Goal: Information Seeking & Learning: Learn about a topic

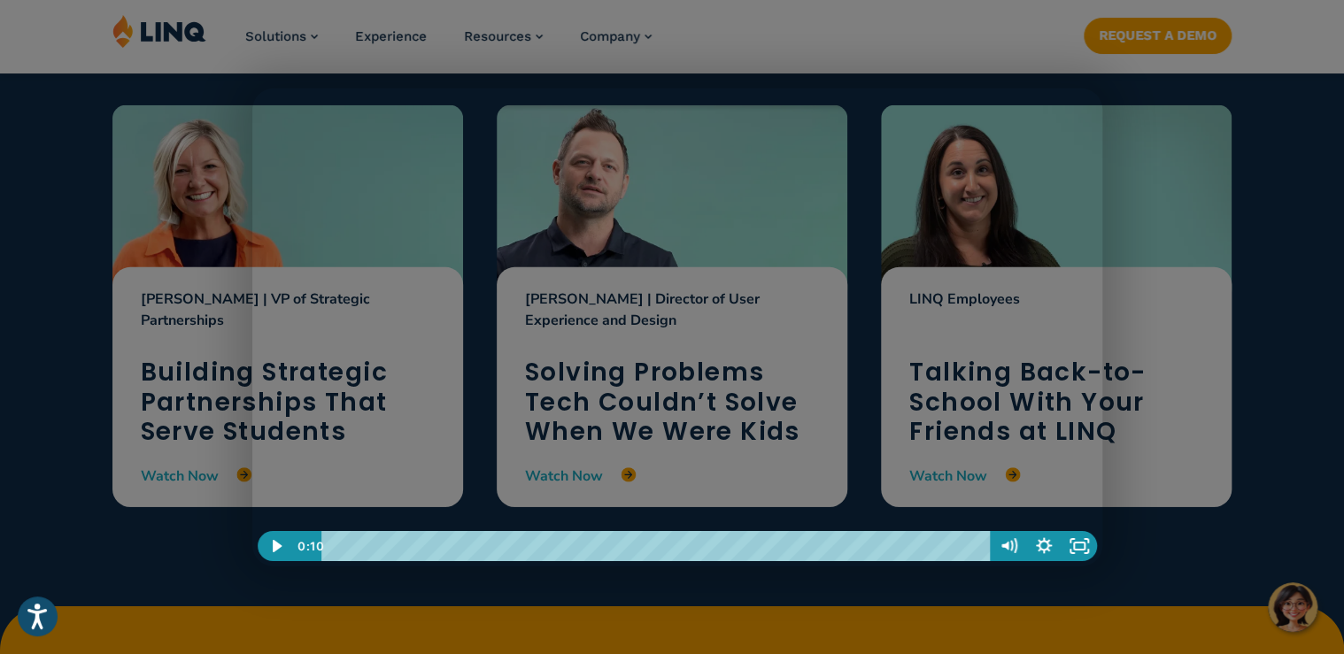
click at [1201, 140] on div at bounding box center [677, 381] width 1355 height 6004
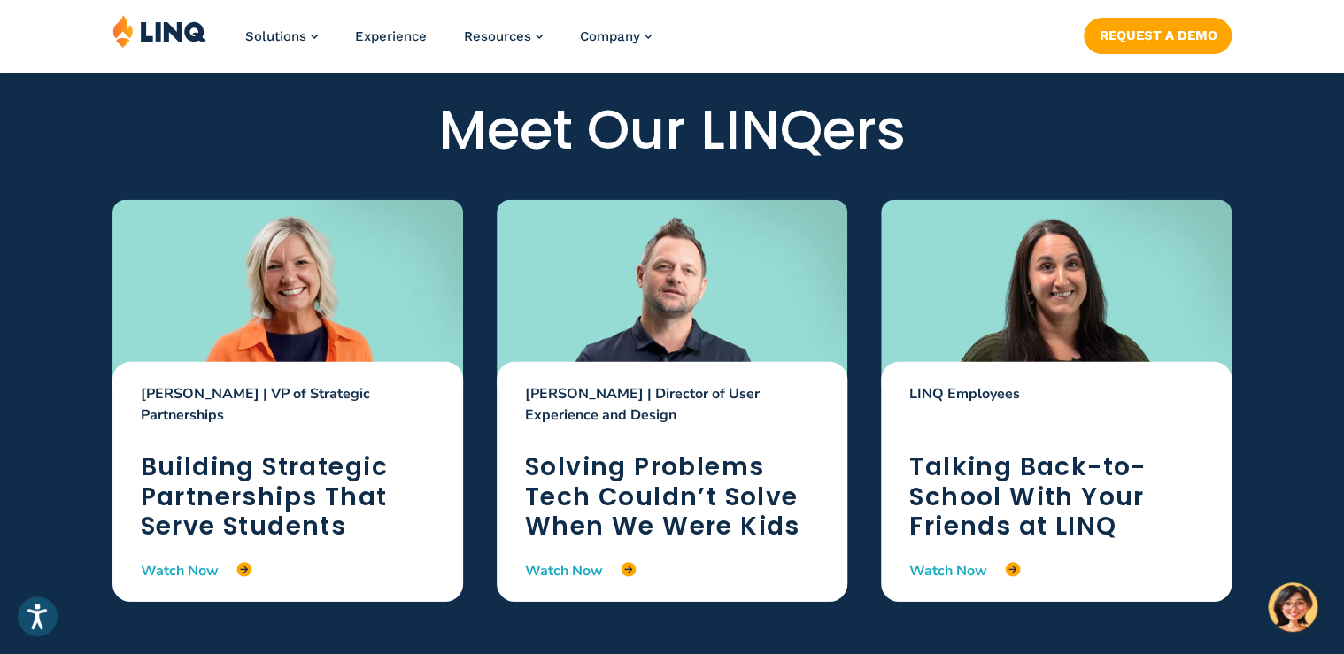
scroll to position [2550, 0]
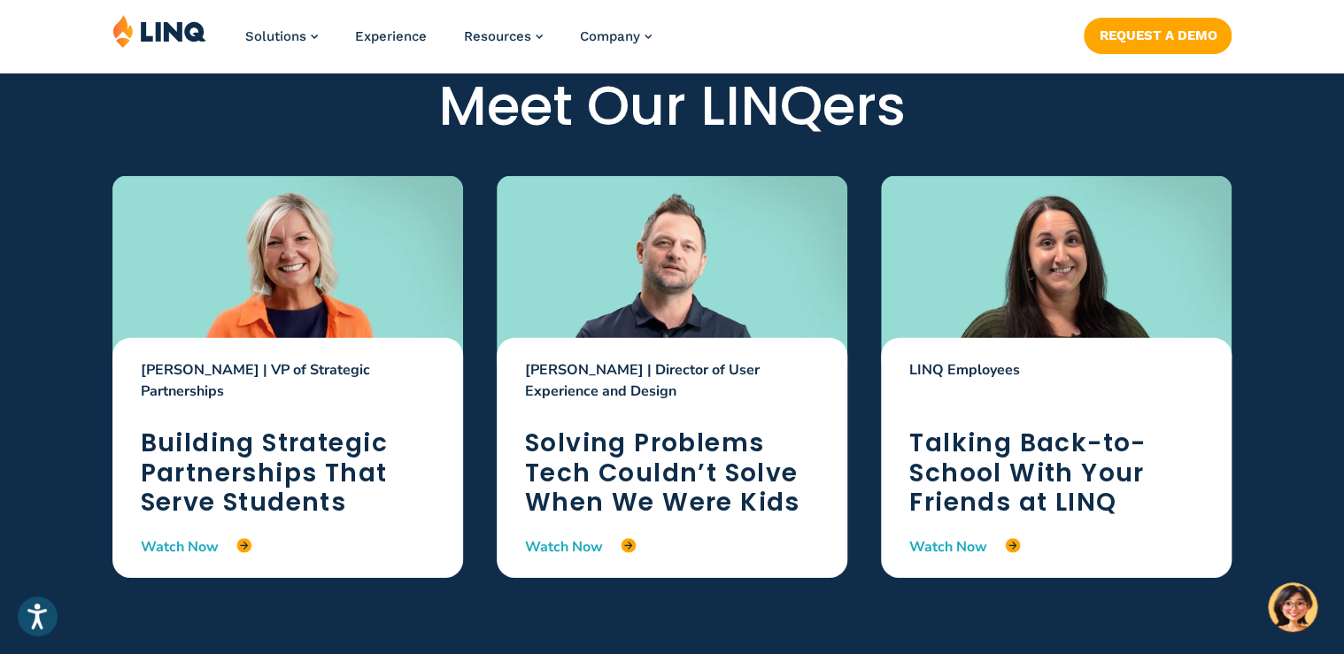
click at [708, 243] on div at bounding box center [672, 274] width 351 height 197
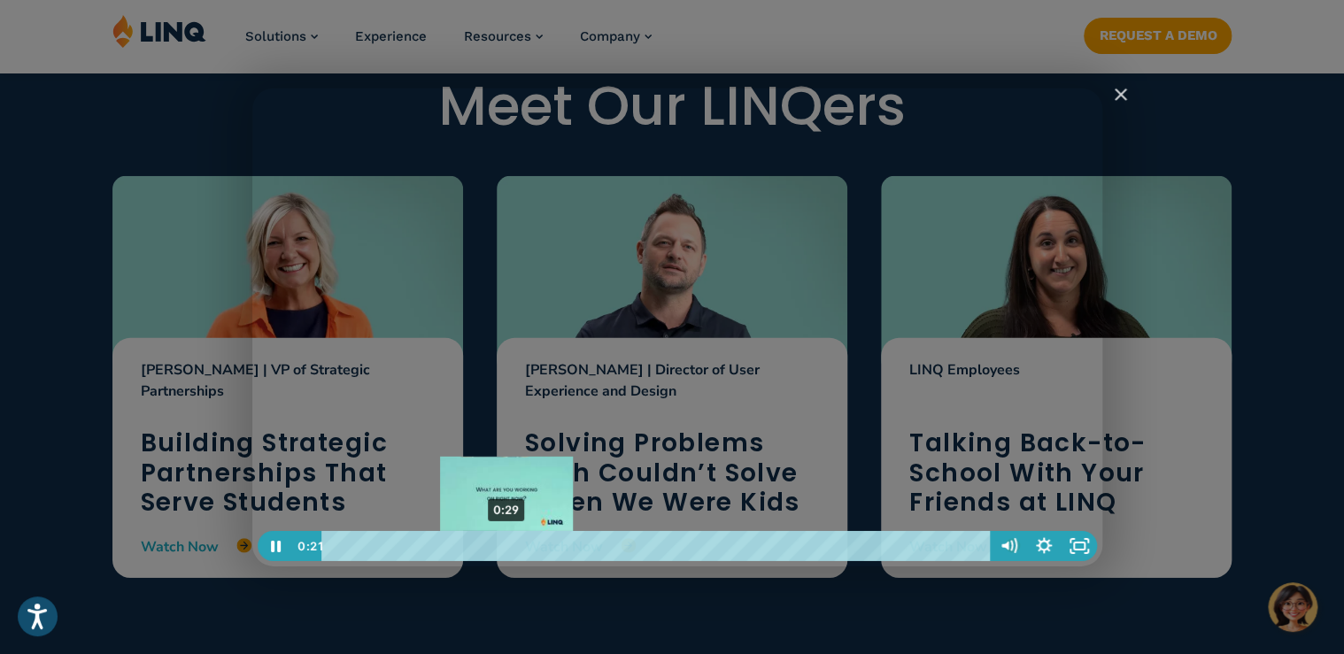
click at [506, 550] on div "0:29" at bounding box center [658, 546] width 647 height 30
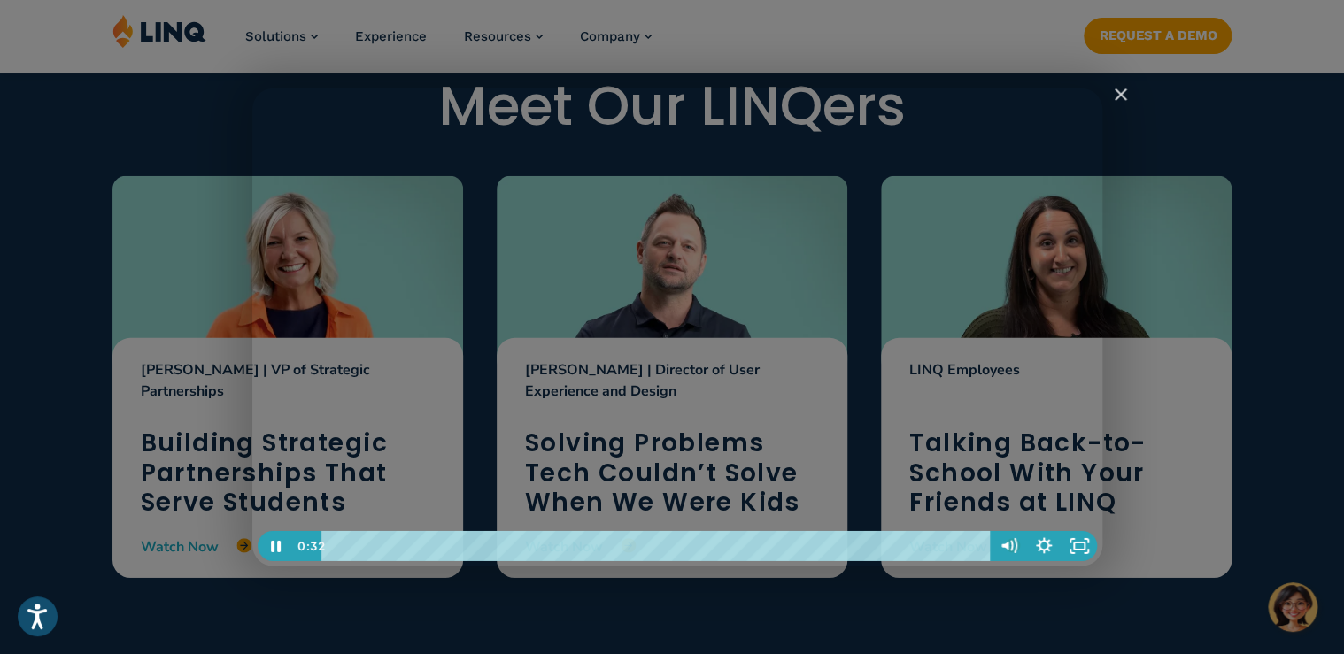
click at [622, 364] on div "LINQers in the Limelight: Brian Simpson" at bounding box center [677, 328] width 850 height 478
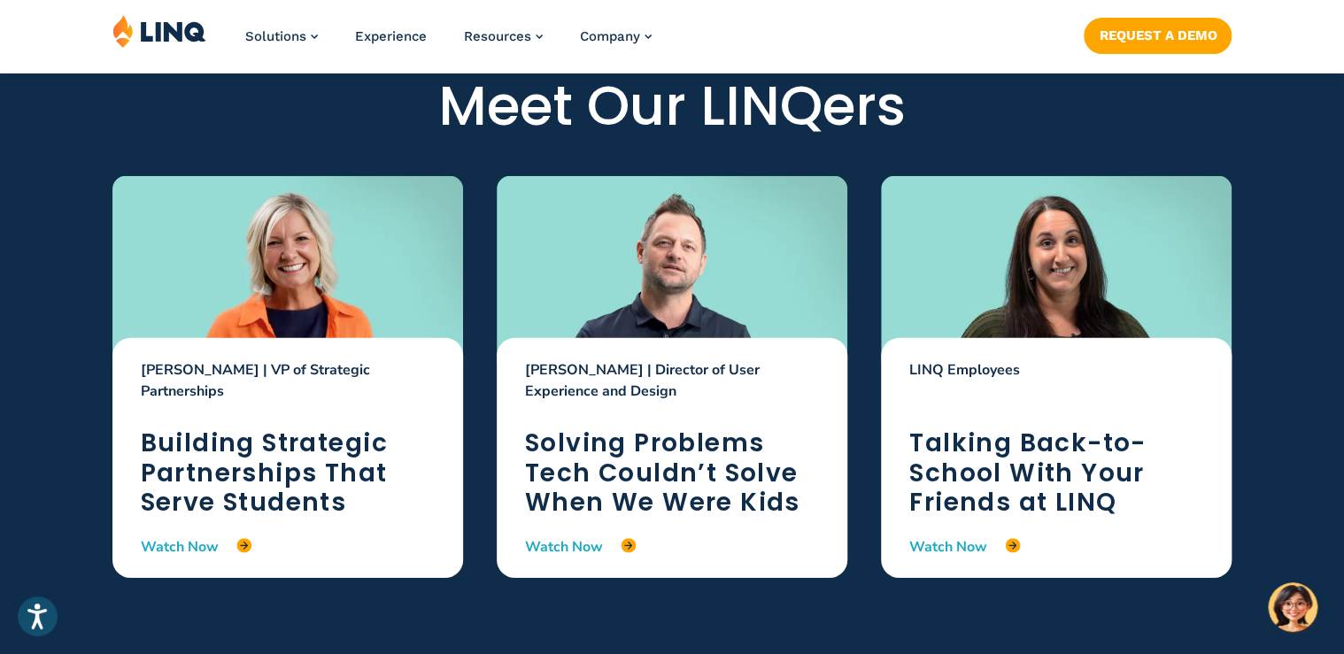
click at [617, 282] on div at bounding box center [672, 274] width 351 height 197
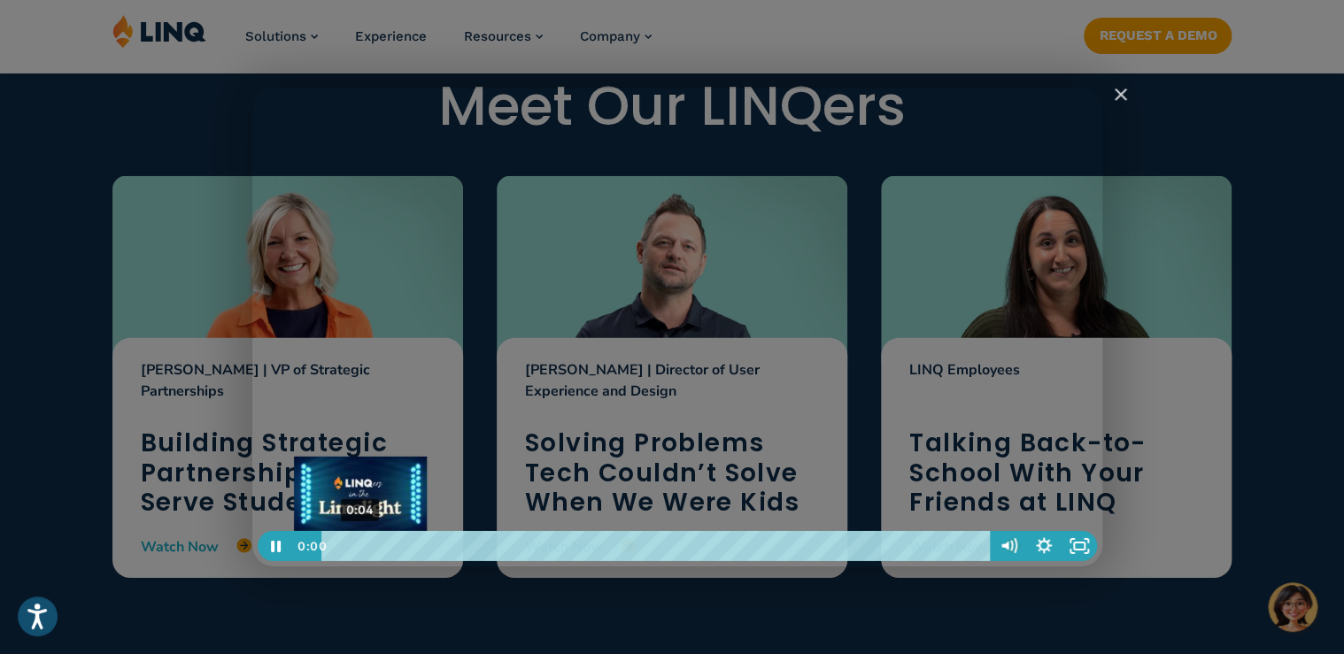
click at [360, 547] on div "0:04" at bounding box center [658, 546] width 647 height 30
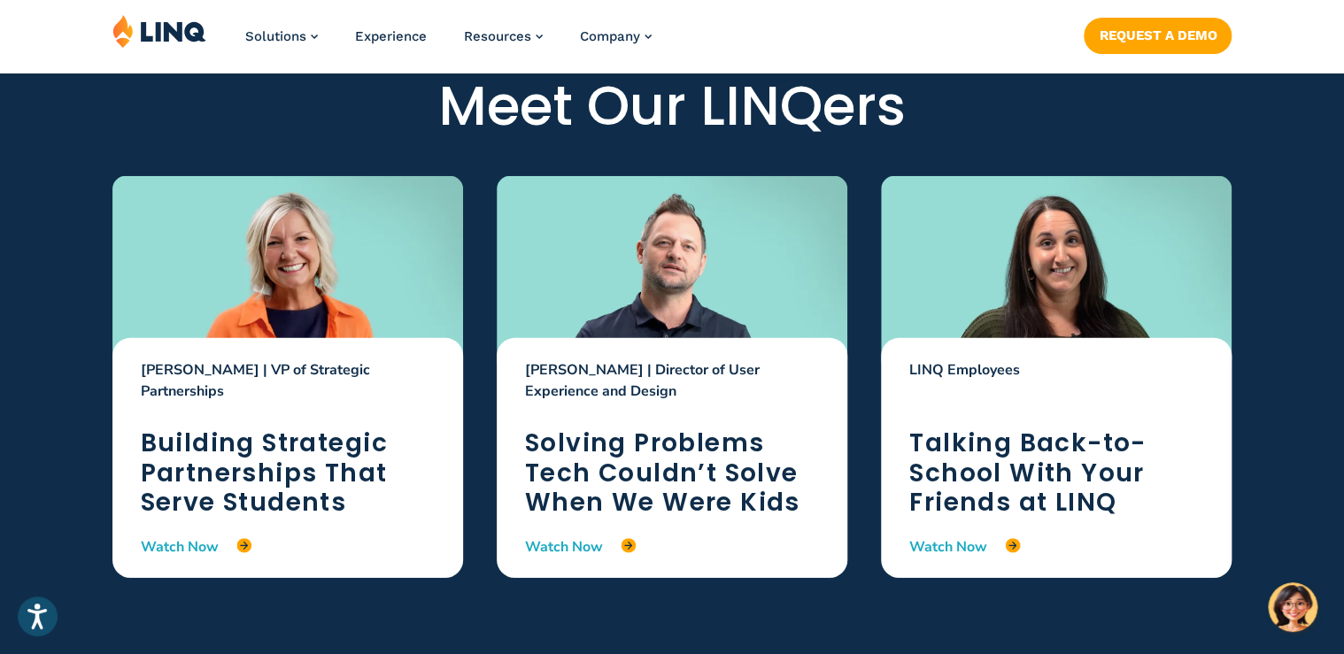
click at [276, 277] on div at bounding box center [287, 274] width 351 height 197
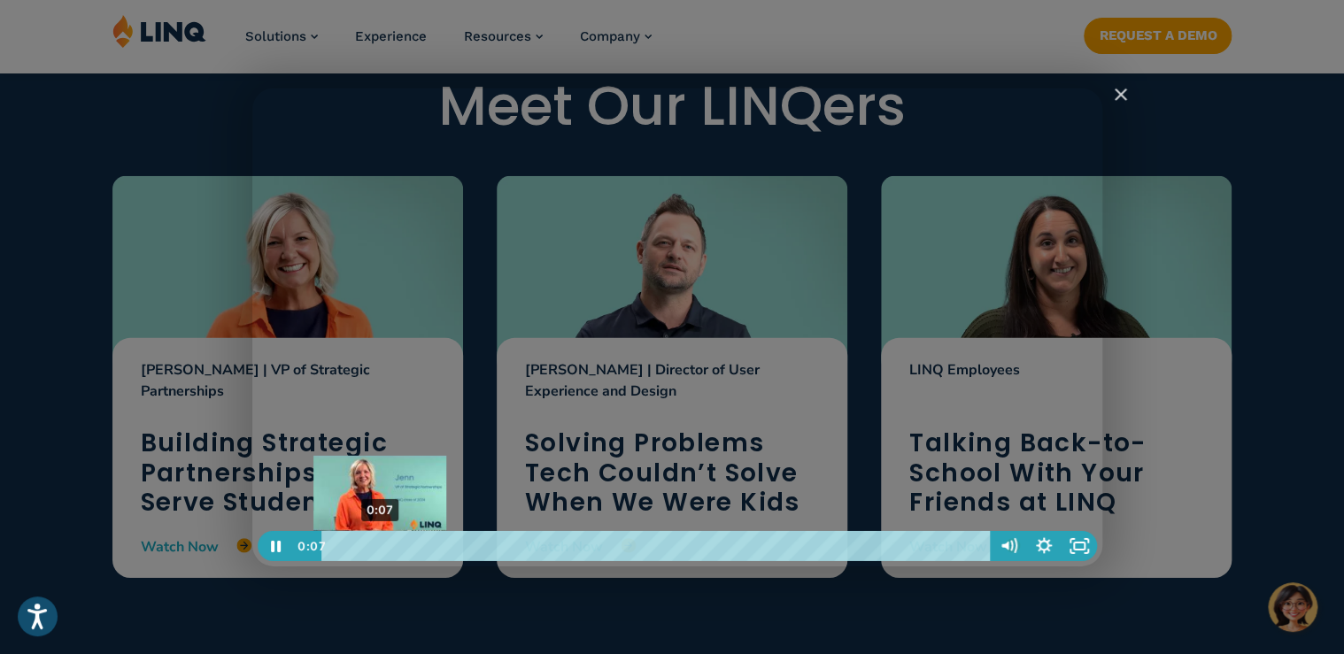
click at [380, 550] on div "0:07" at bounding box center [658, 546] width 647 height 30
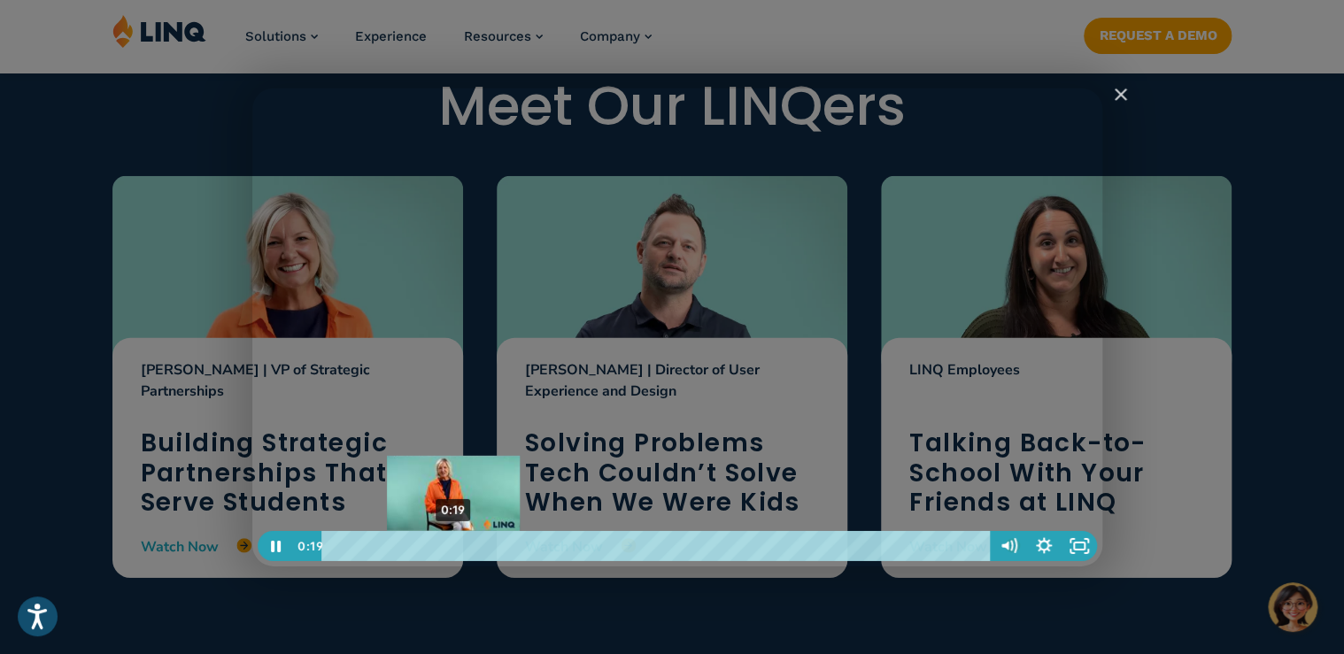
click at [453, 549] on div "0:19" at bounding box center [658, 546] width 647 height 30
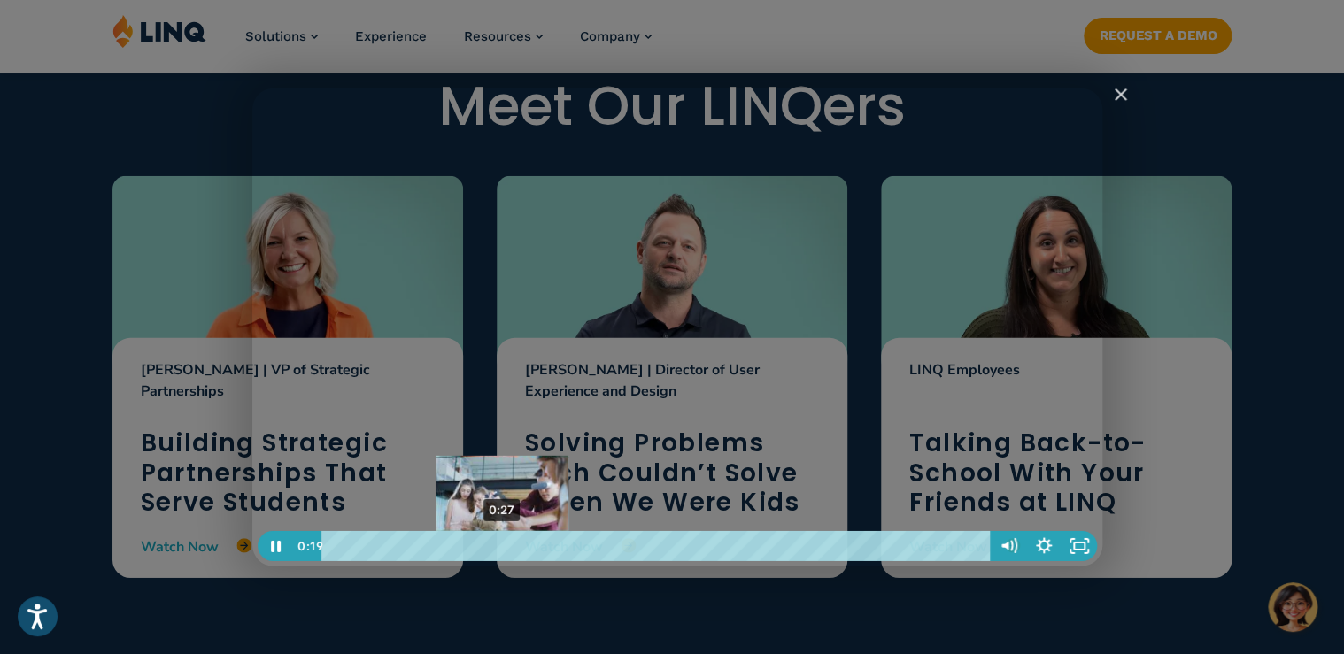
click at [506, 549] on div "0:27" at bounding box center [658, 546] width 647 height 30
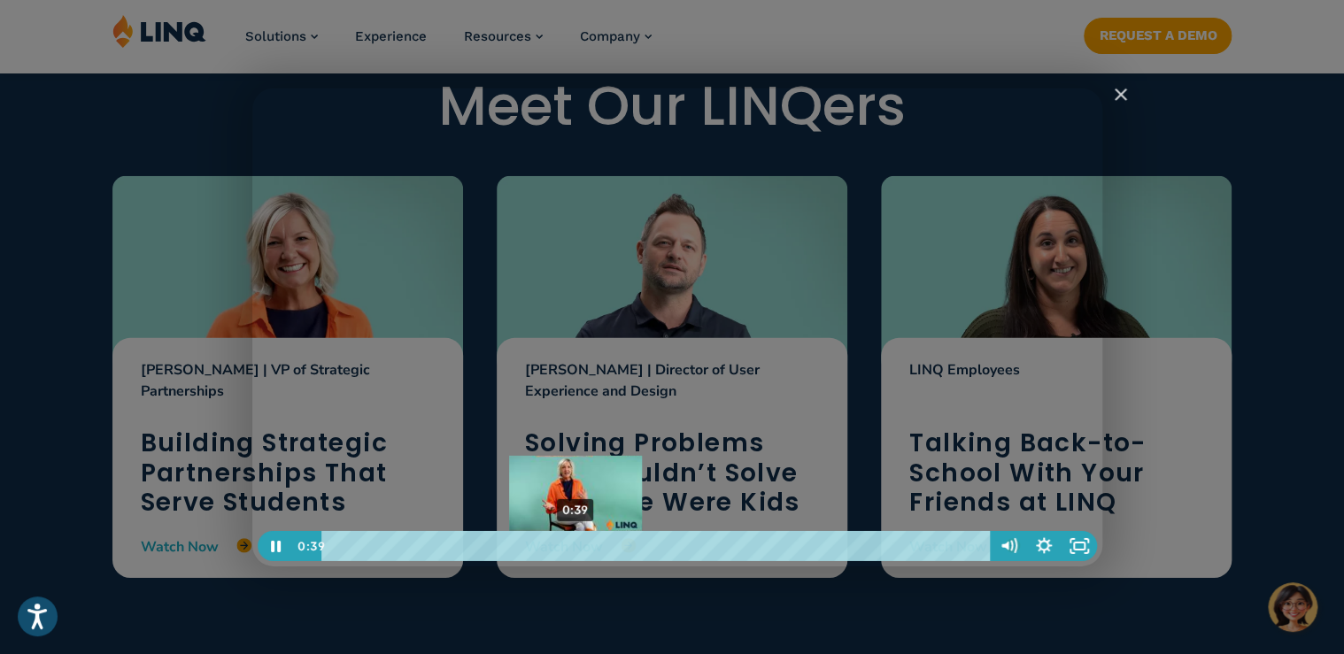
click at [575, 549] on div "0:39" at bounding box center [658, 546] width 647 height 30
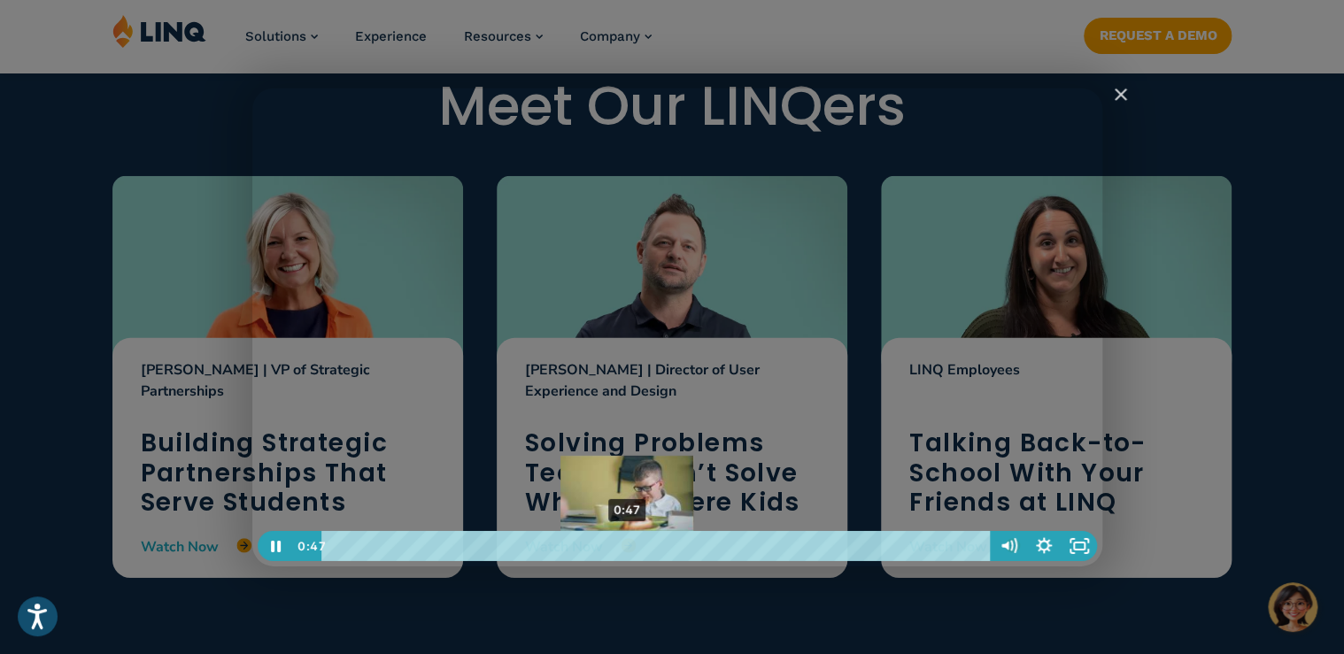
click at [627, 550] on div "0:47" at bounding box center [658, 546] width 647 height 30
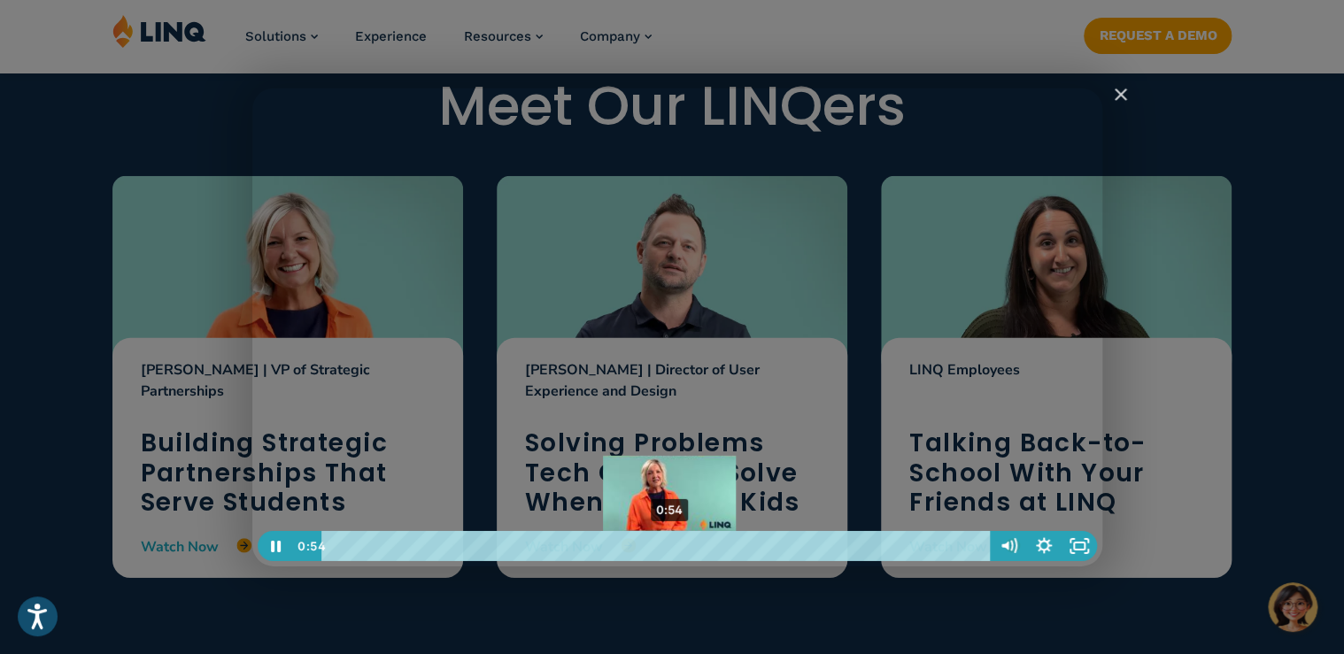
click at [669, 550] on div "0:54" at bounding box center [658, 546] width 647 height 30
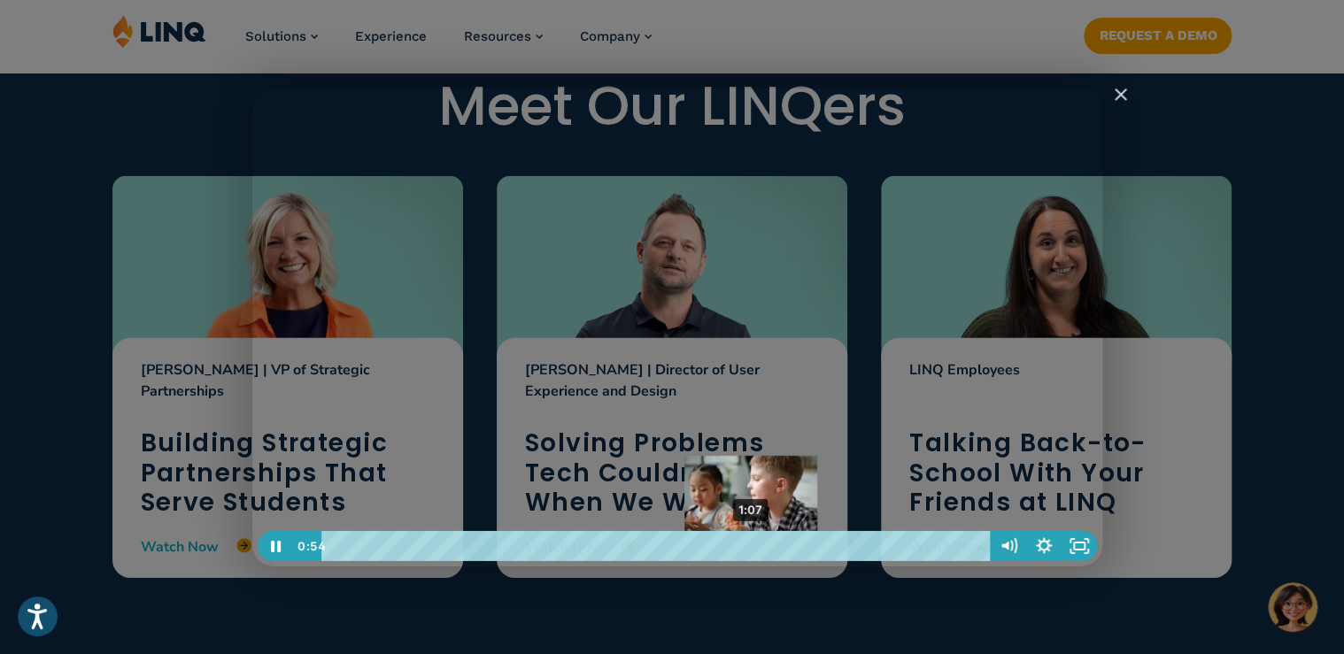
click at [753, 541] on div "1:07" at bounding box center [658, 546] width 647 height 30
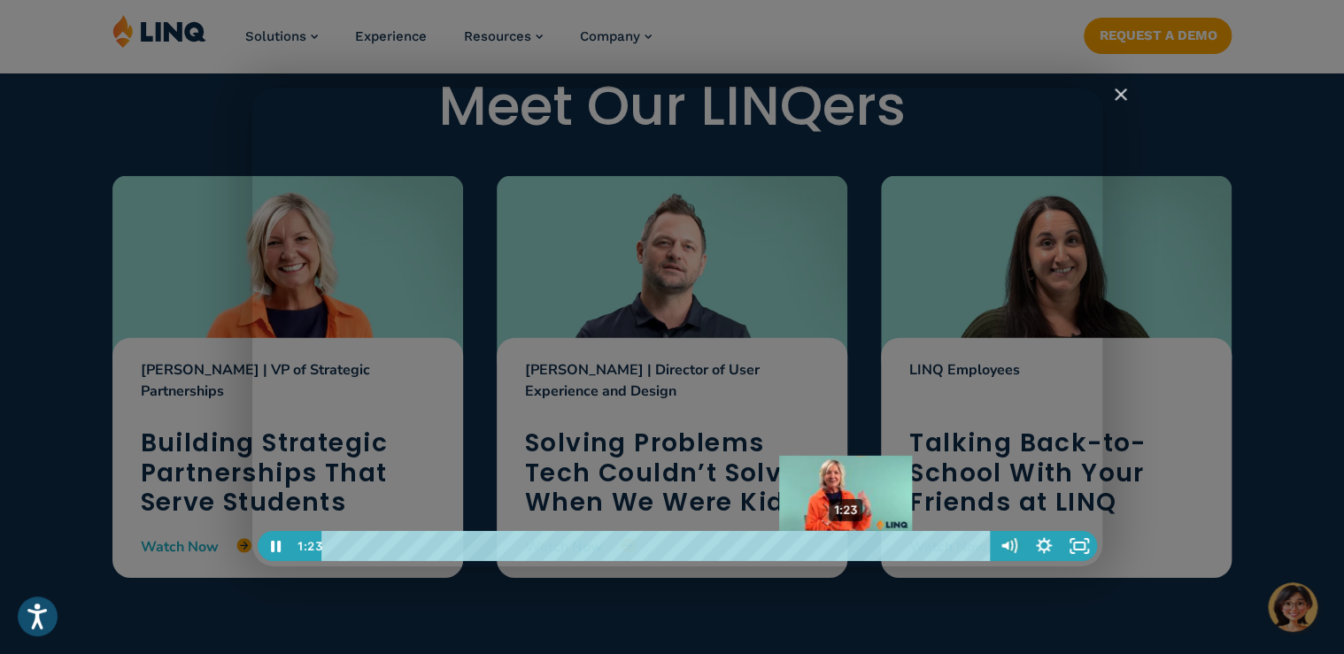
click at [846, 544] on div "1:23" at bounding box center [658, 546] width 647 height 30
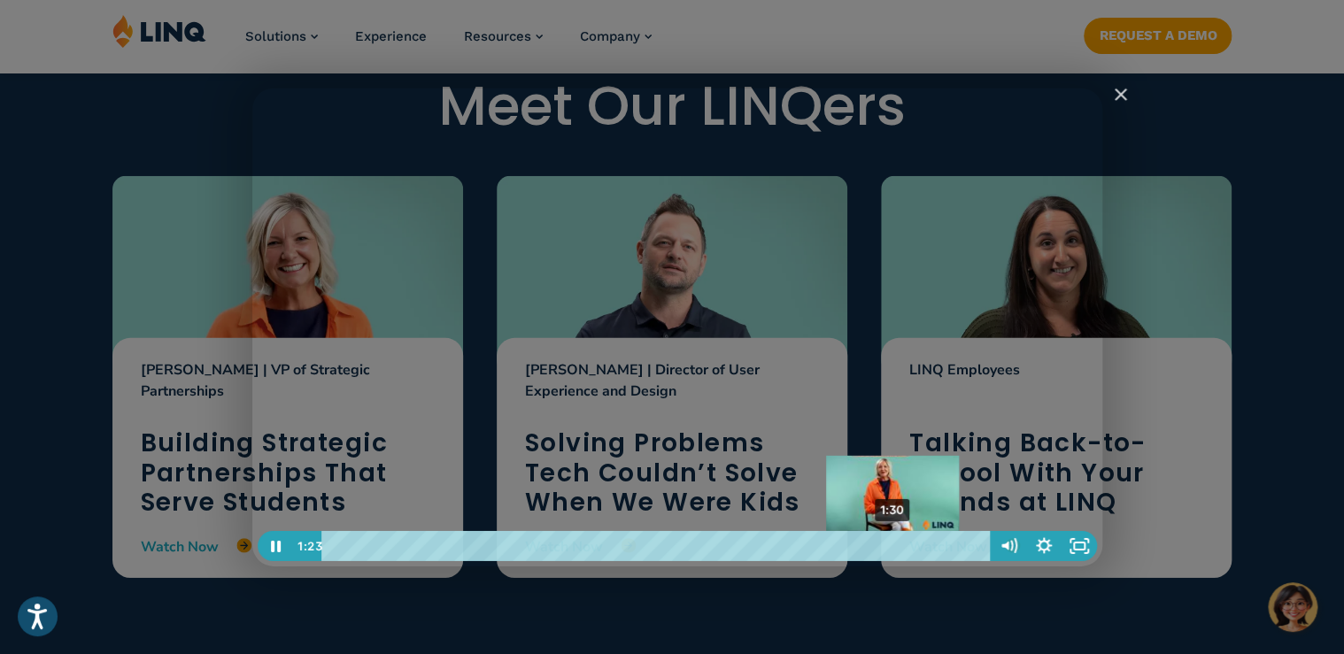
click at [893, 543] on div "1:30" at bounding box center [658, 546] width 647 height 30
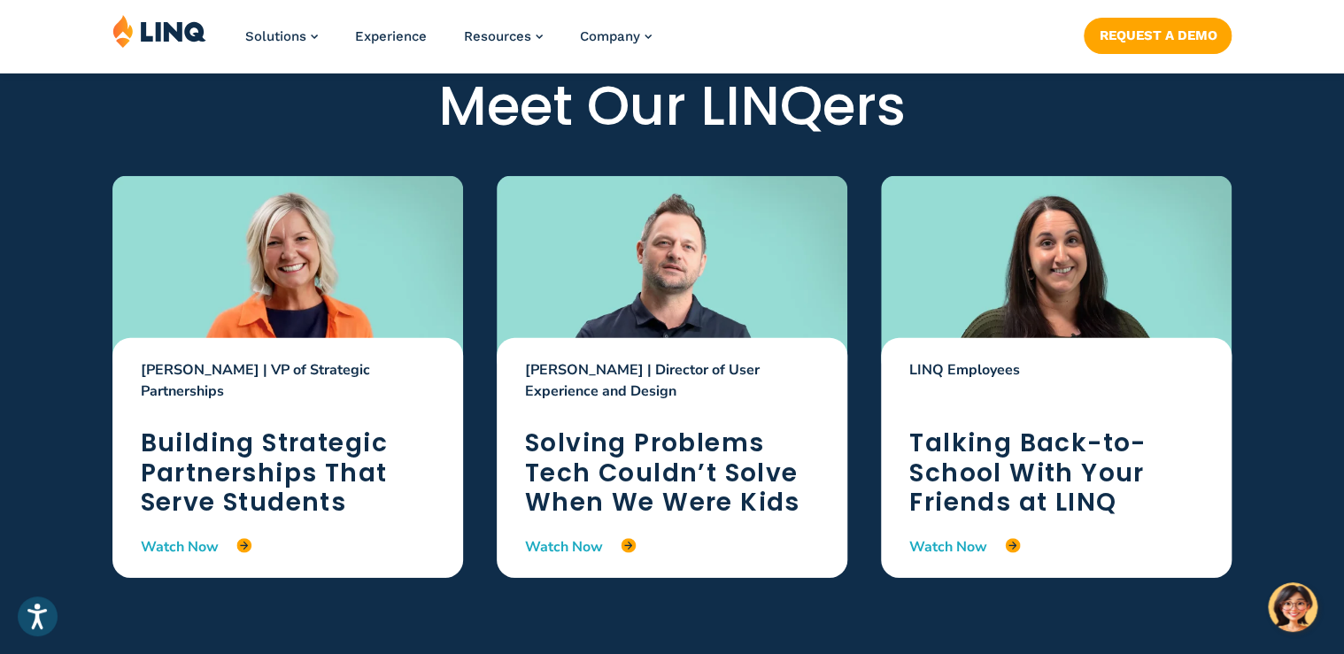
click at [737, 237] on div at bounding box center [672, 274] width 351 height 197
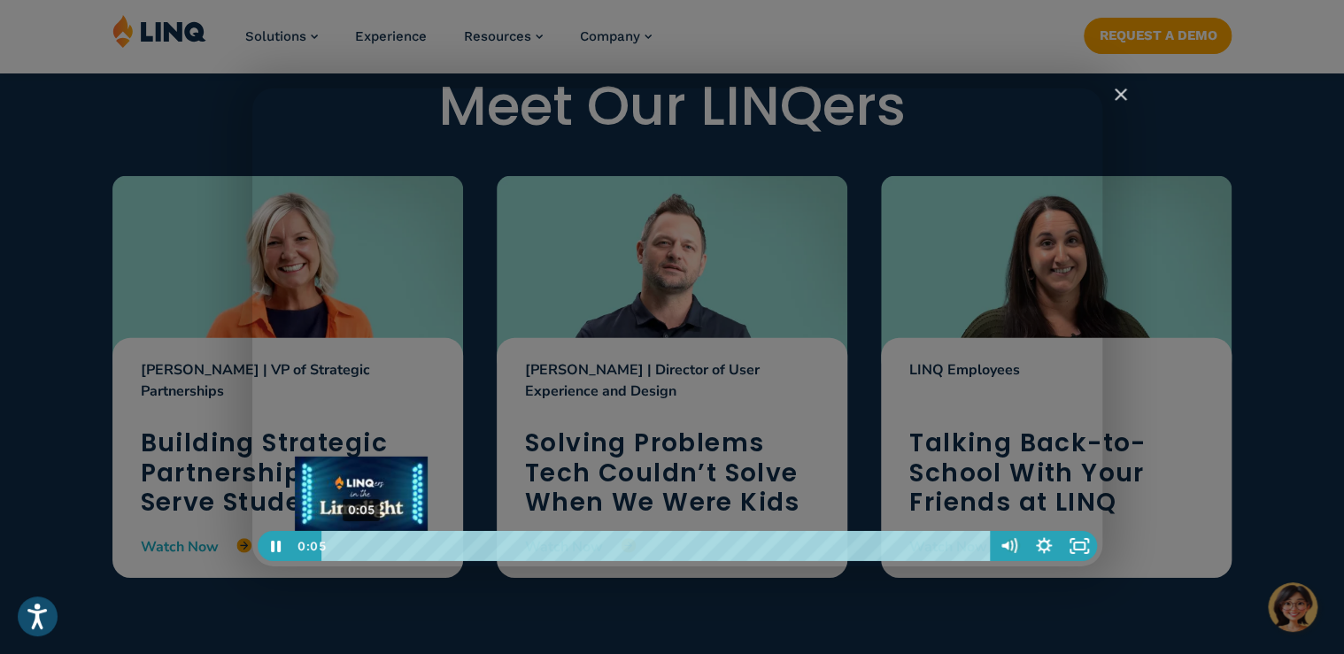
click at [361, 542] on div "0:05" at bounding box center [658, 546] width 647 height 30
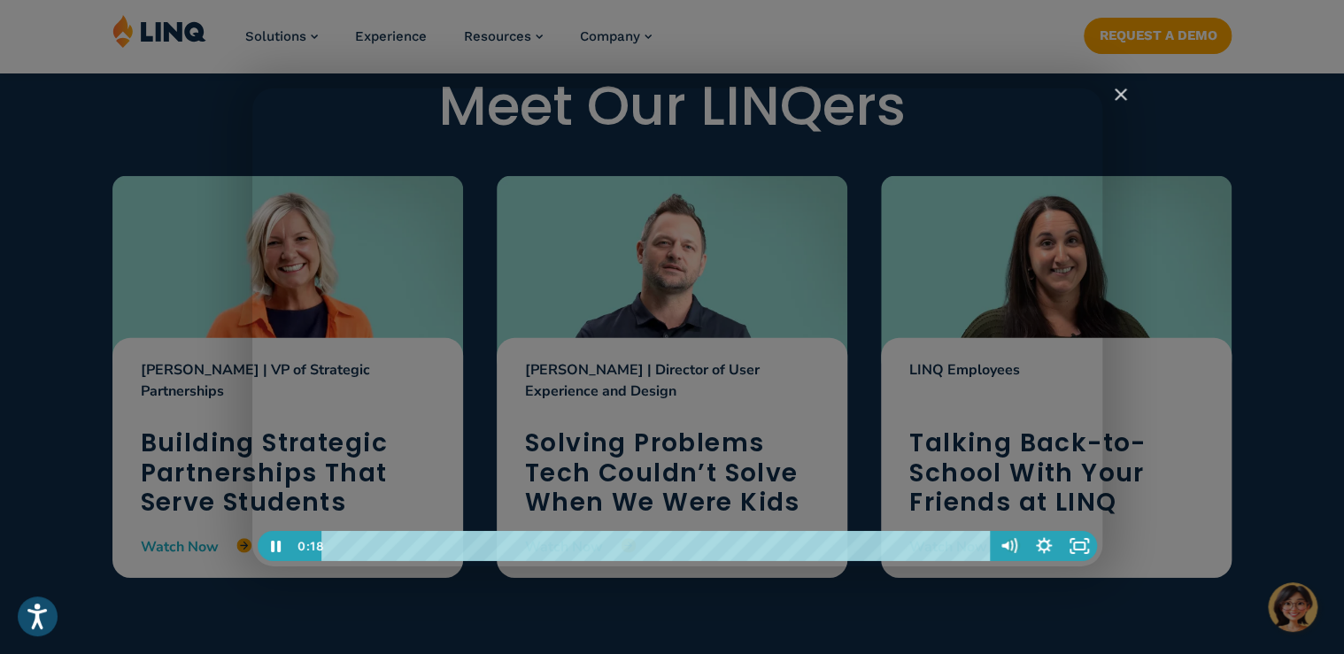
click at [268, 409] on div "LINQers in the Limelight: Brian Simpson" at bounding box center [677, 328] width 850 height 478
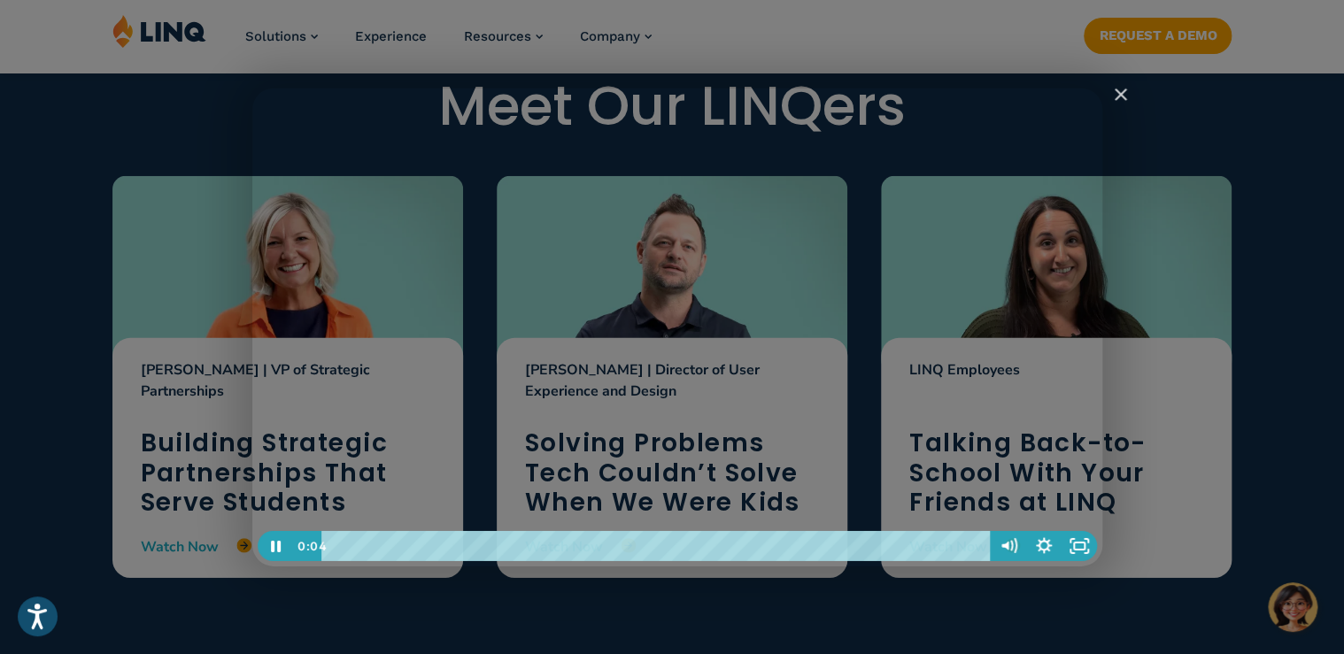
click at [565, 244] on div "LINQers in the Limelight: Brian Simpson" at bounding box center [677, 328] width 850 height 478
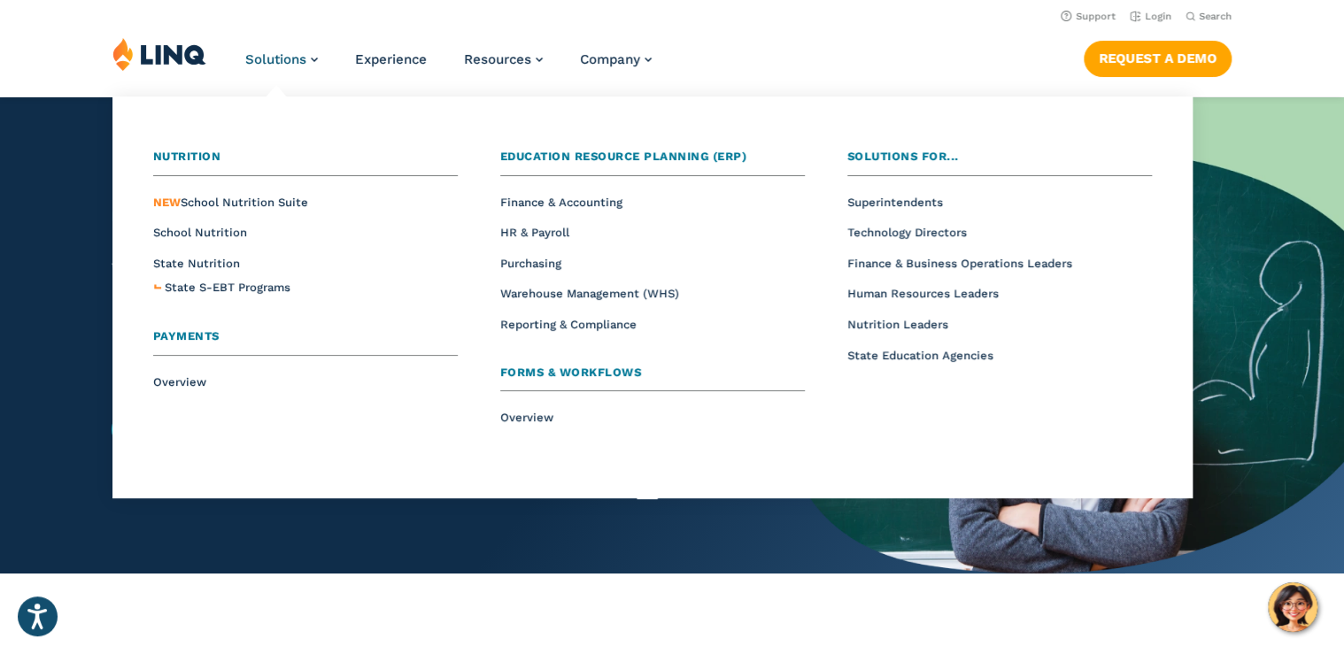
click at [198, 157] on span "Nutrition" at bounding box center [187, 156] width 68 height 13
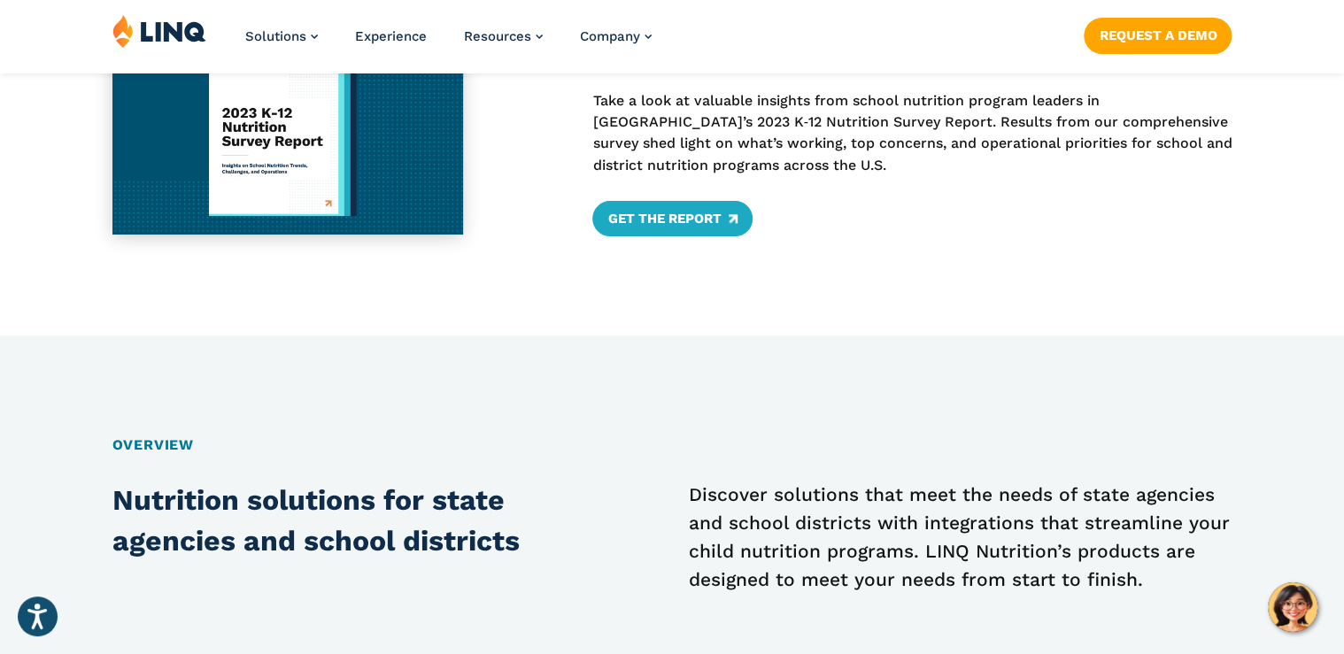
scroll to position [921, 0]
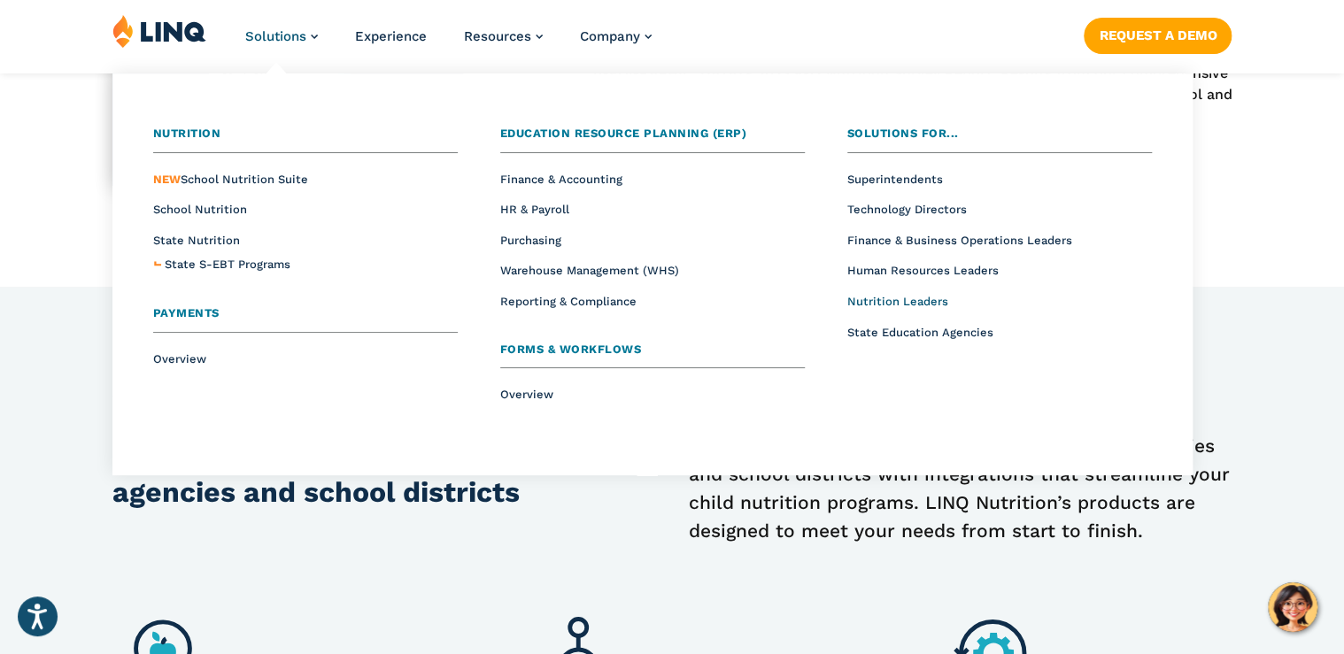
click at [893, 306] on span "Nutrition Leaders" at bounding box center [897, 301] width 101 height 13
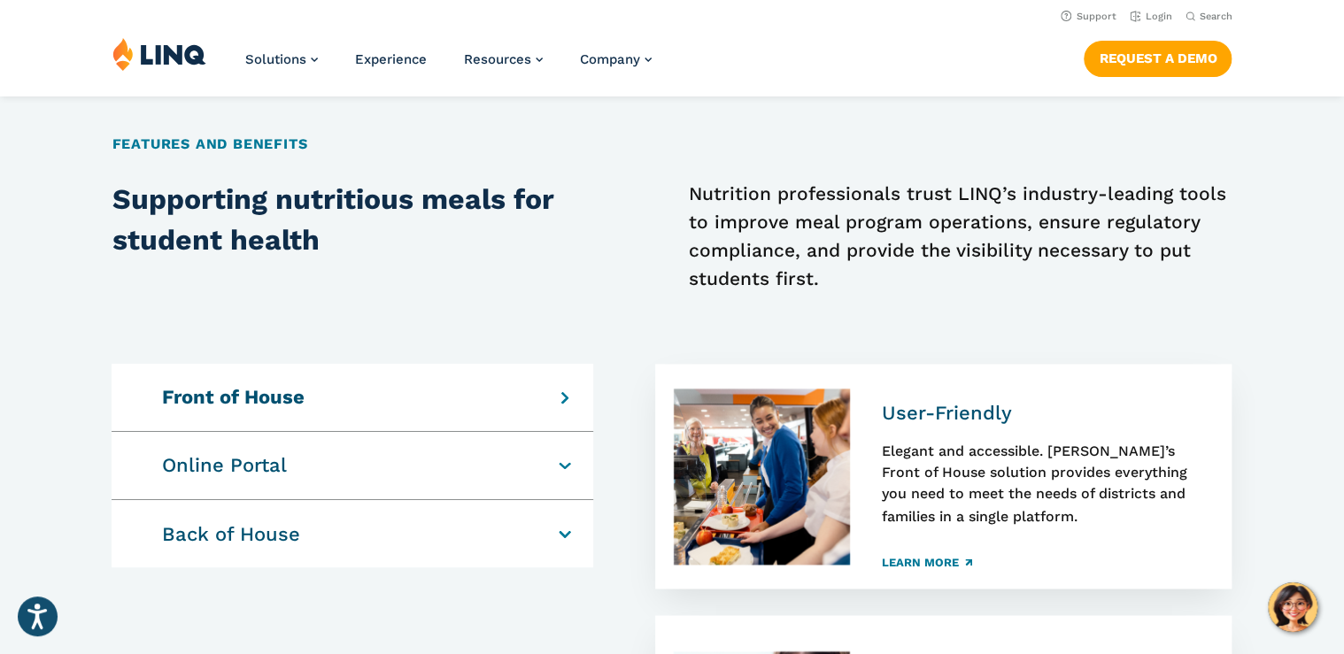
scroll to position [1133, 0]
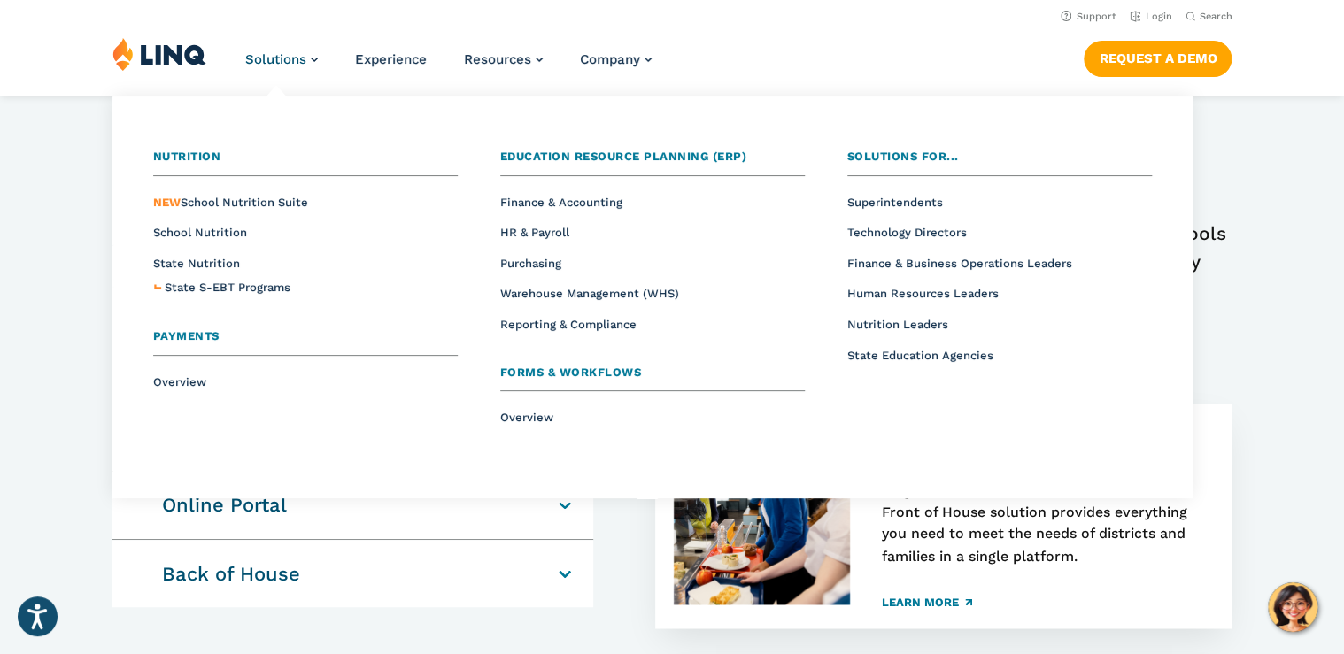
click at [884, 157] on span "Solutions for..." at bounding box center [903, 156] width 112 height 13
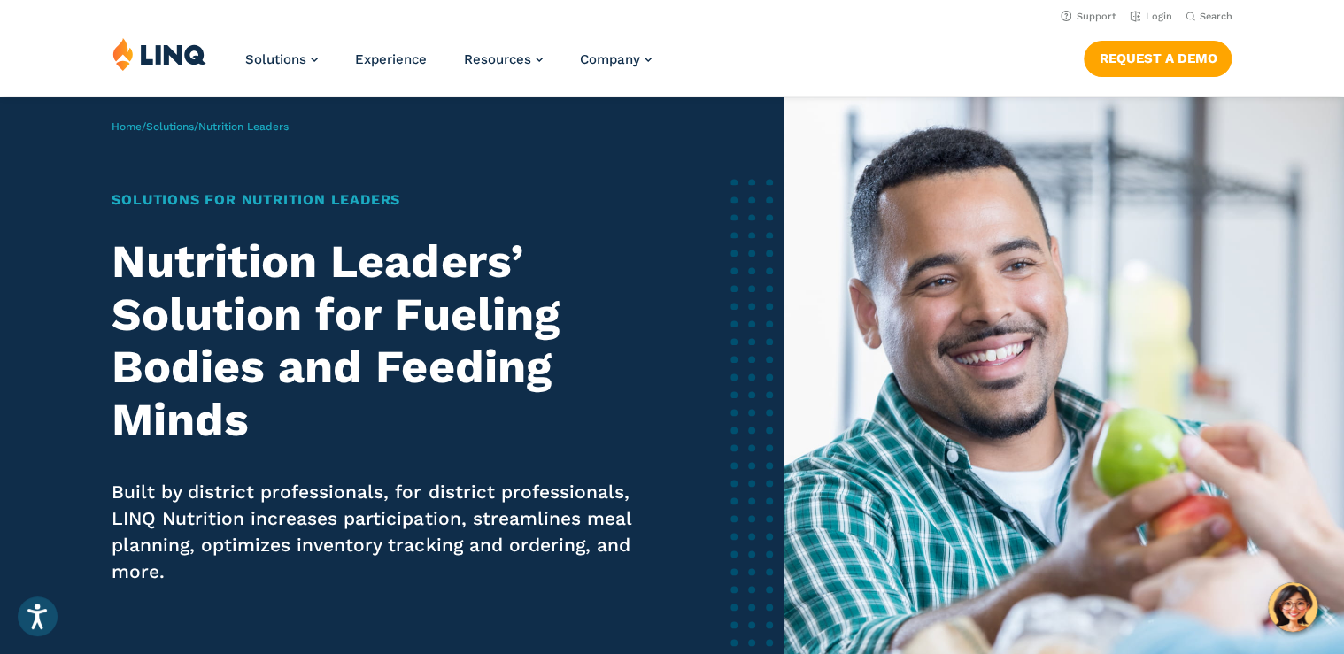
click at [492, 570] on p "Built by district professionals, for district professionals, LINQ Nutrition inc…" at bounding box center [376, 532] width 529 height 106
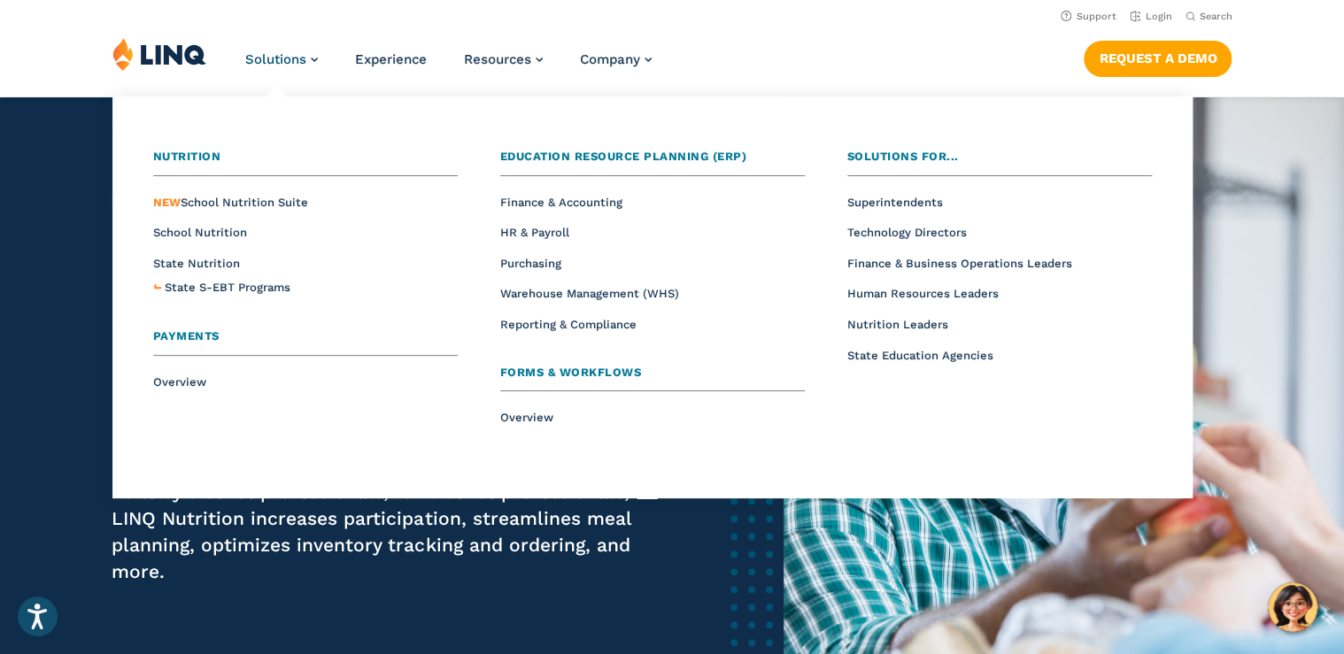
click at [861, 160] on span "Solutions for..." at bounding box center [903, 156] width 112 height 13
click at [885, 293] on span "Human Resources Leaders" at bounding box center [922, 293] width 151 height 13
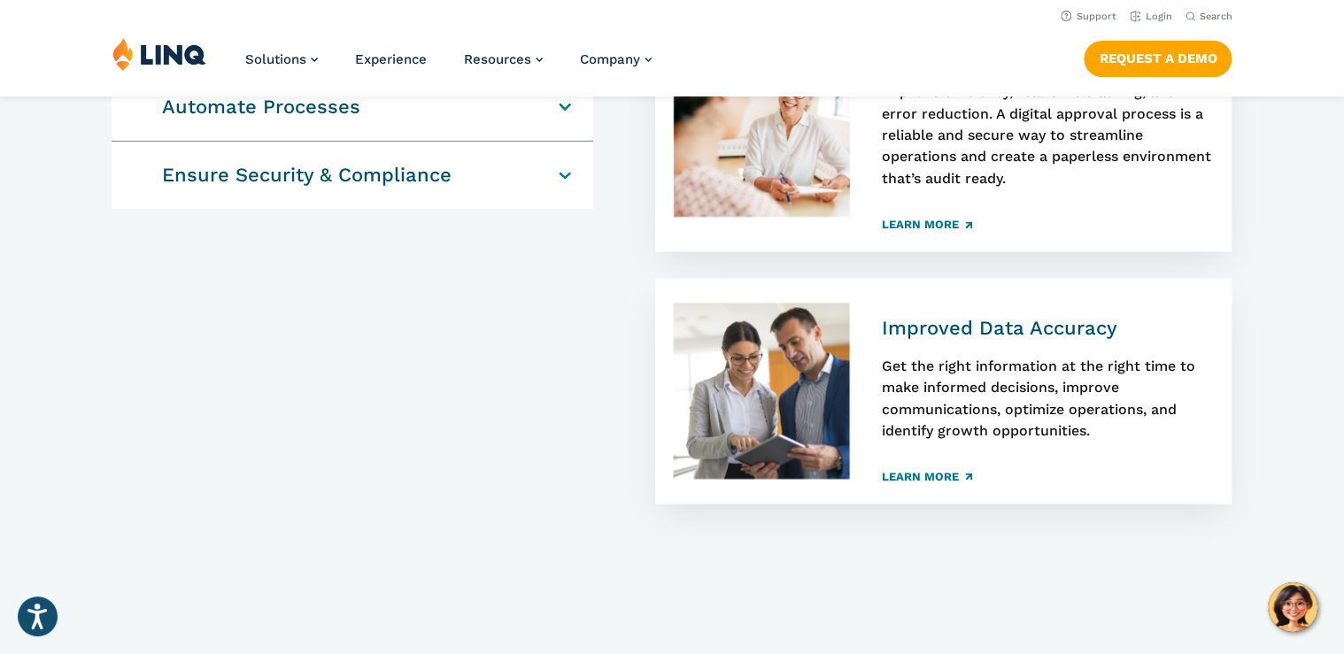
scroll to position [1062, 0]
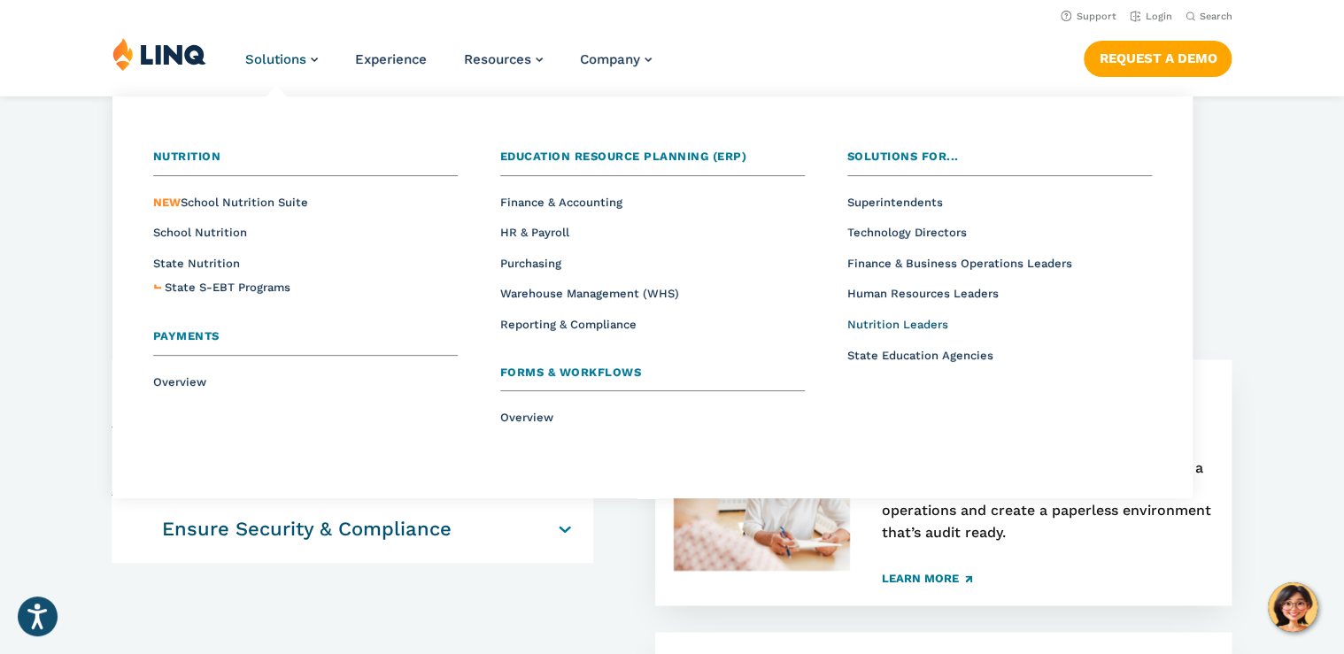
click at [892, 323] on span "Nutrition Leaders" at bounding box center [897, 324] width 101 height 13
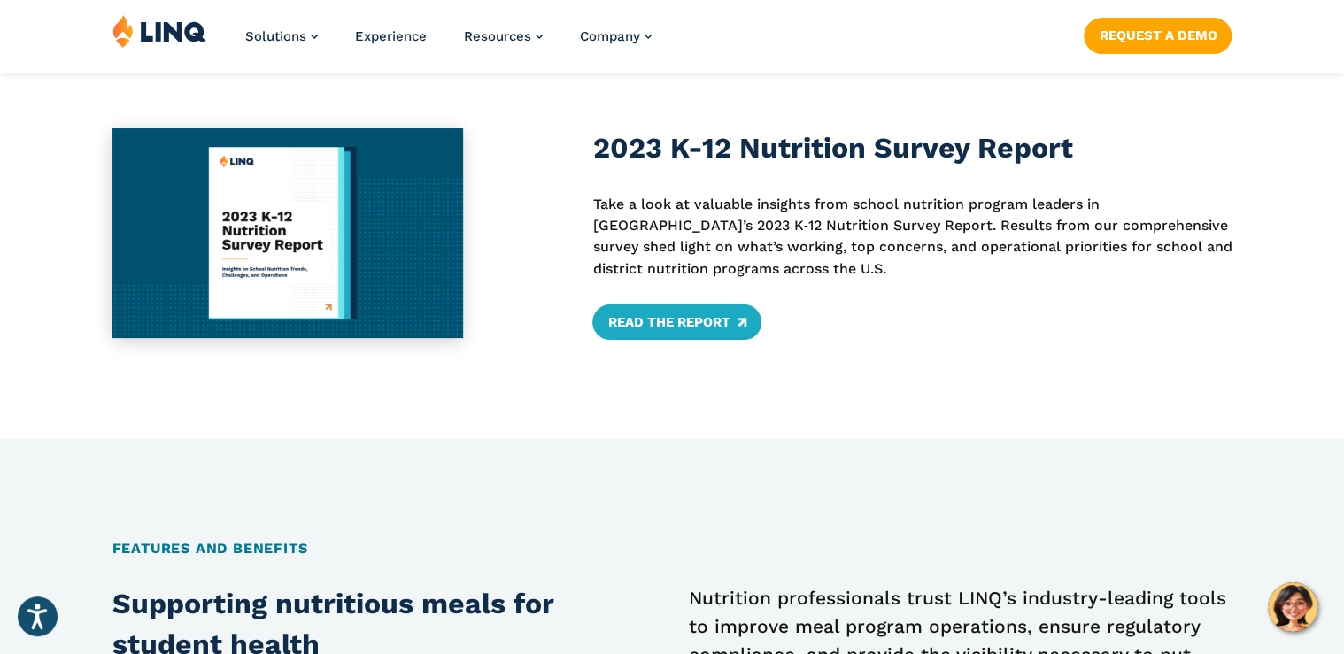
drag, startPoint x: 687, startPoint y: 263, endPoint x: 736, endPoint y: 434, distance: 177.7
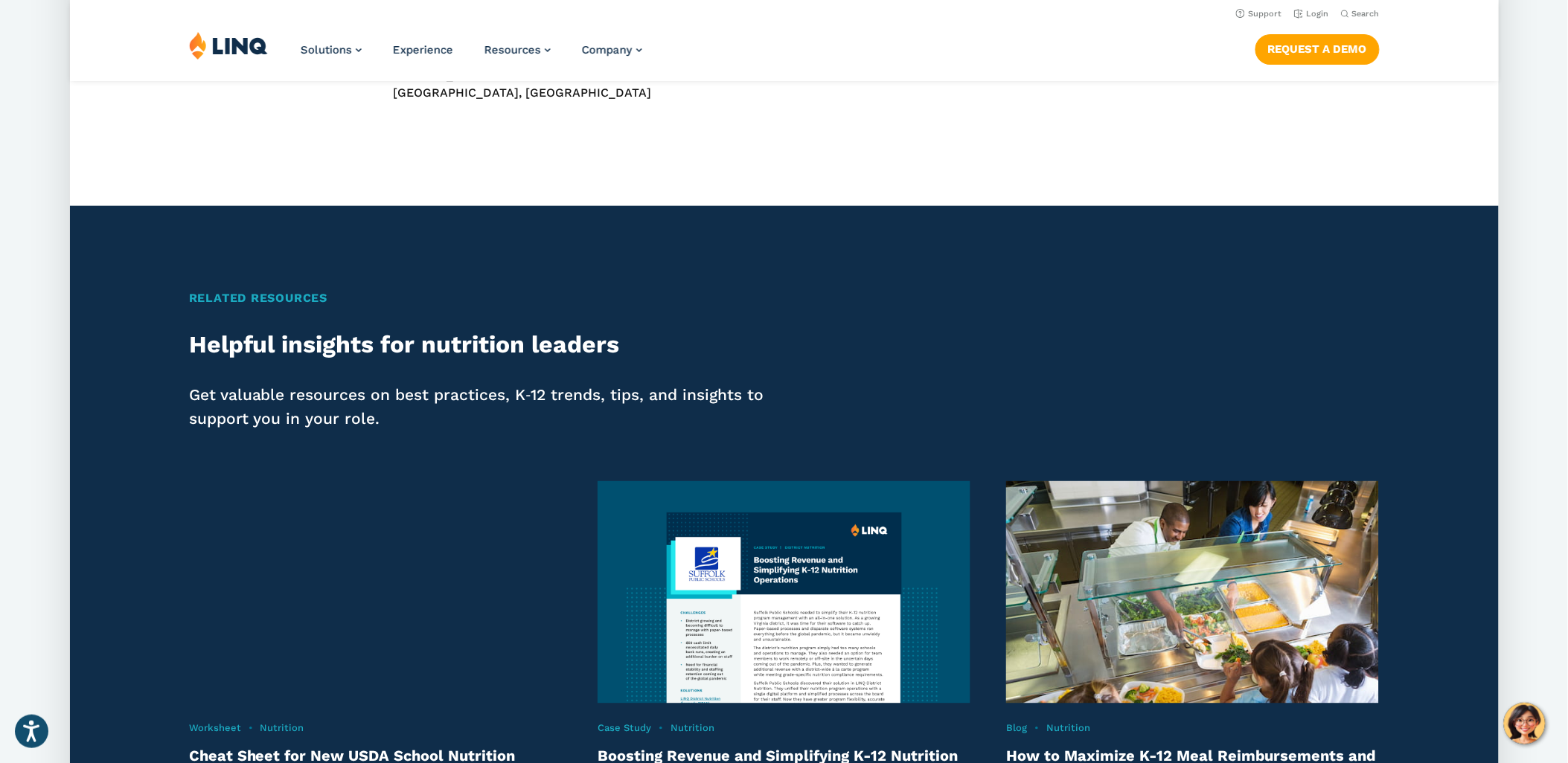
scroll to position [2066, 0]
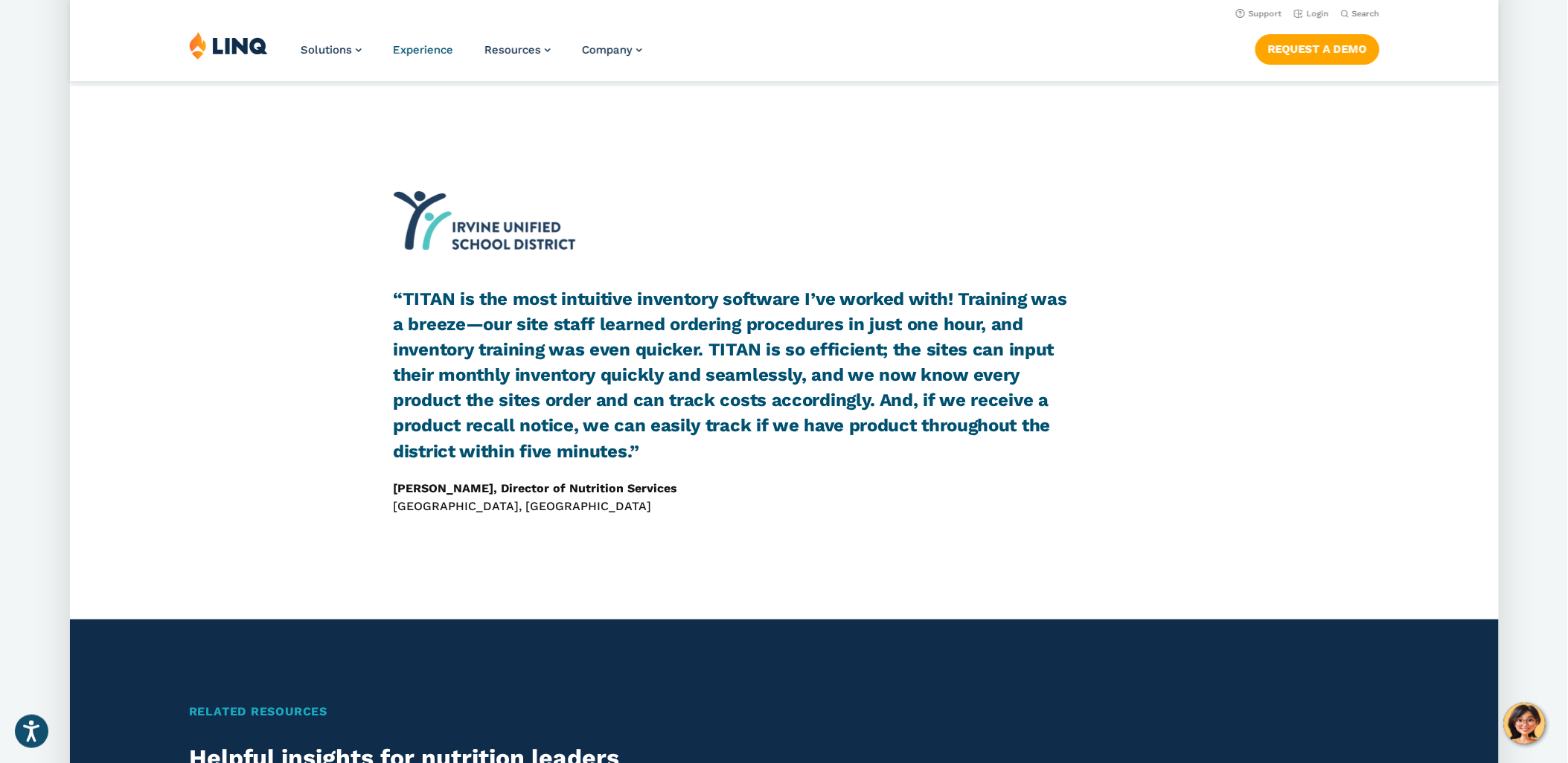
click at [419, 48] on span "Experience" at bounding box center [423, 50] width 61 height 13
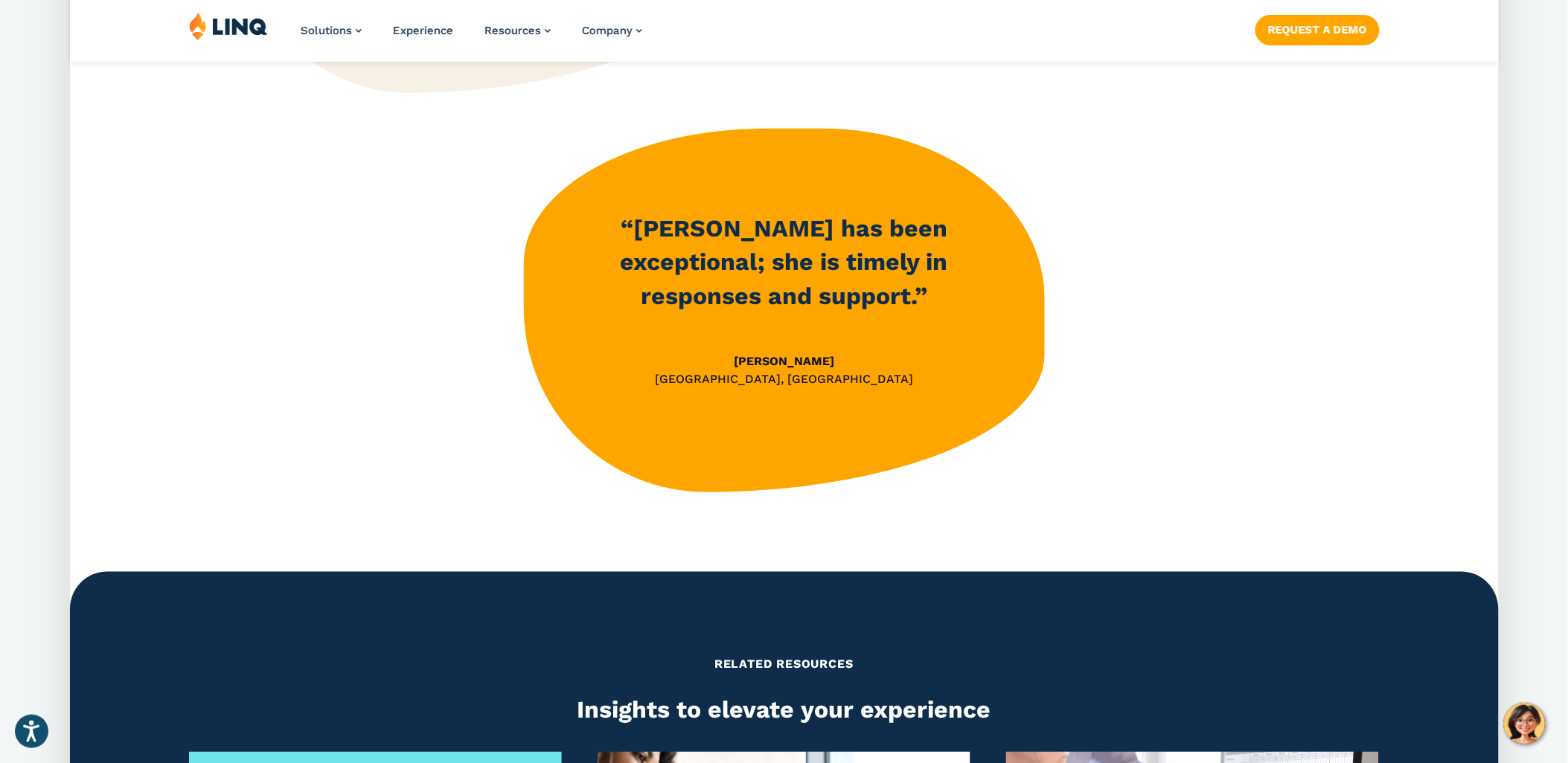
scroll to position [2314, 0]
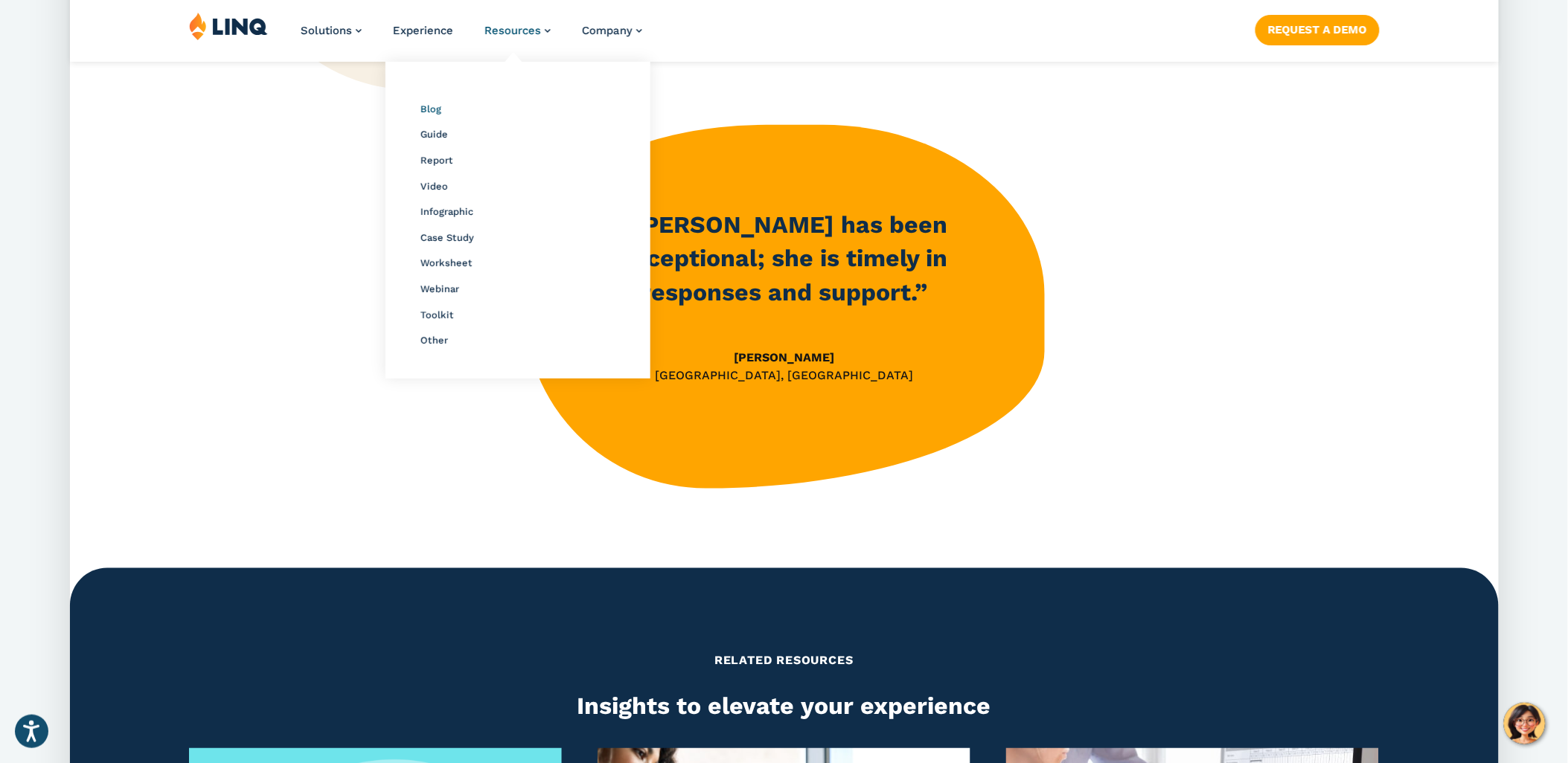
click at [434, 108] on span "Blog" at bounding box center [430, 108] width 21 height 11
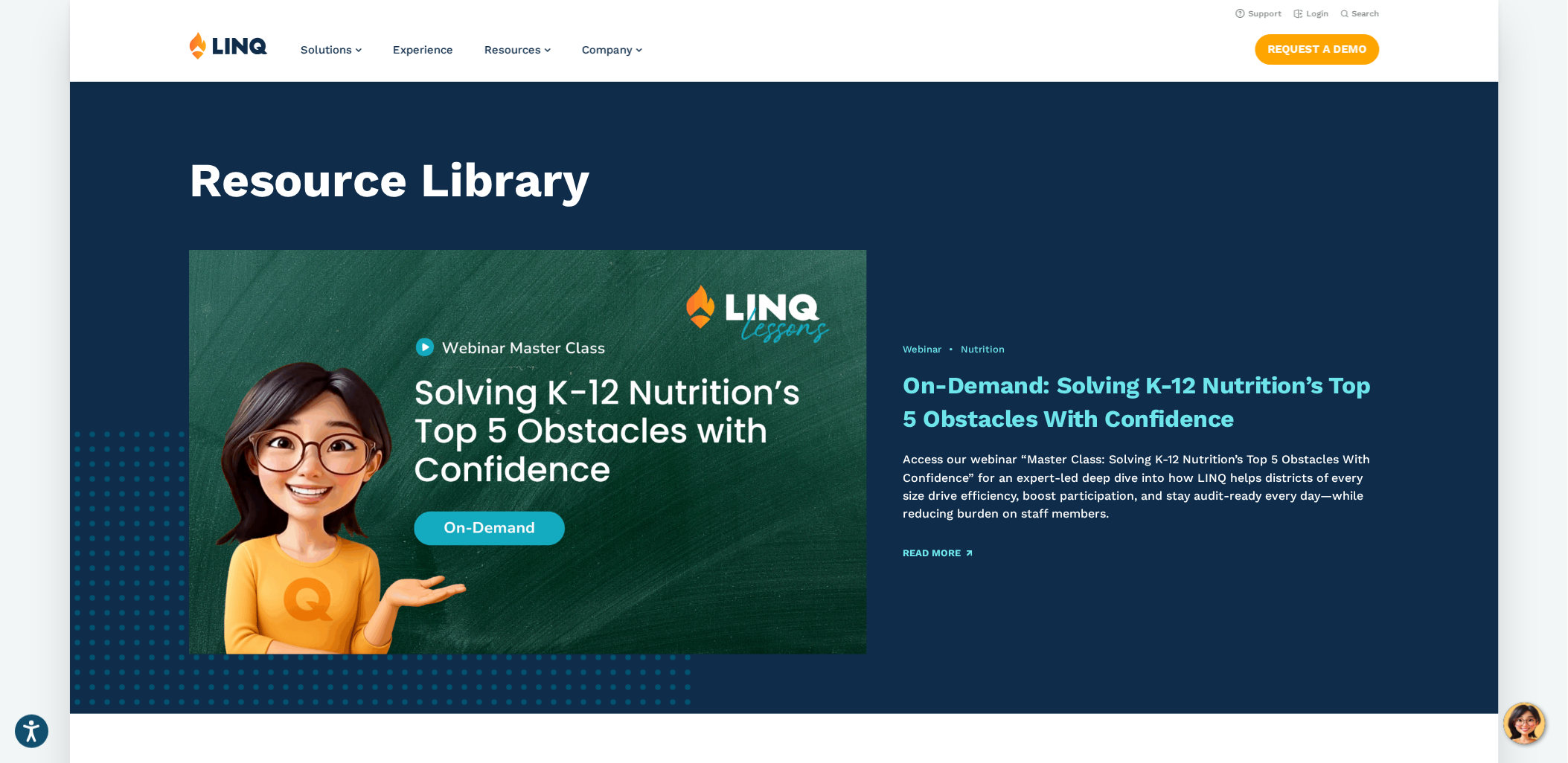
click at [233, 46] on img at bounding box center [229, 45] width 79 height 29
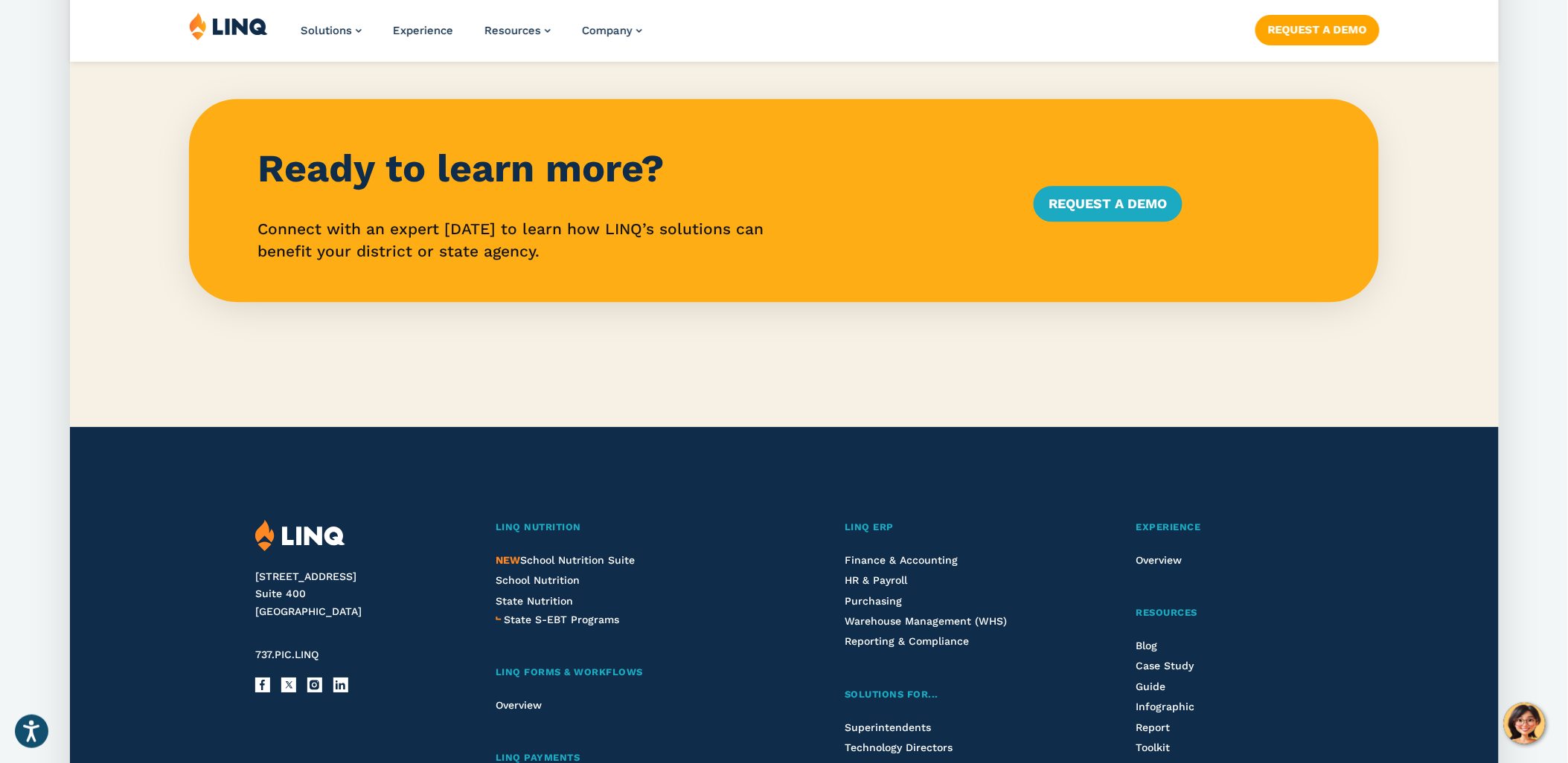
scroll to position [3471, 0]
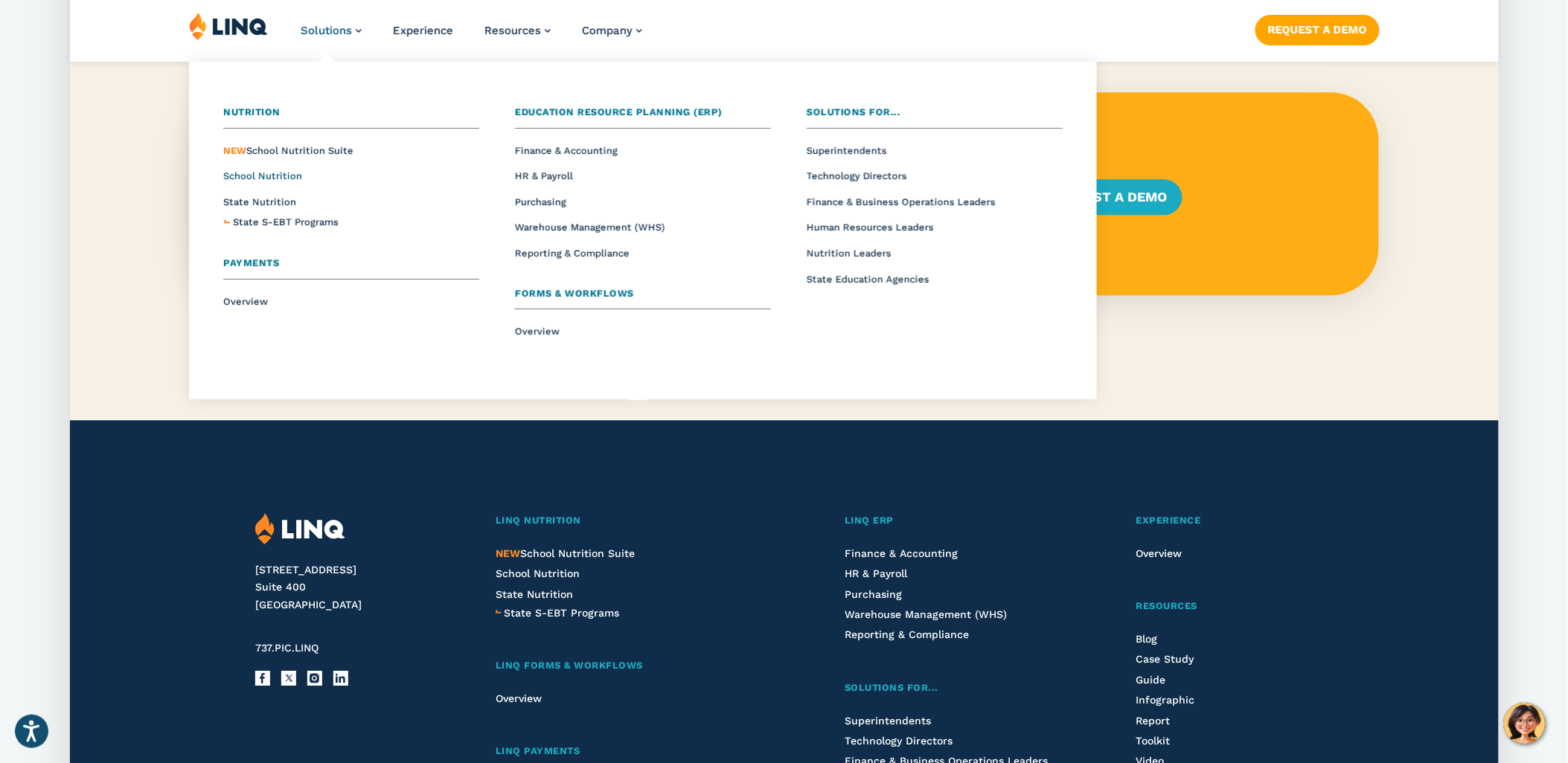
click at [248, 179] on span "School Nutrition" at bounding box center [263, 176] width 79 height 11
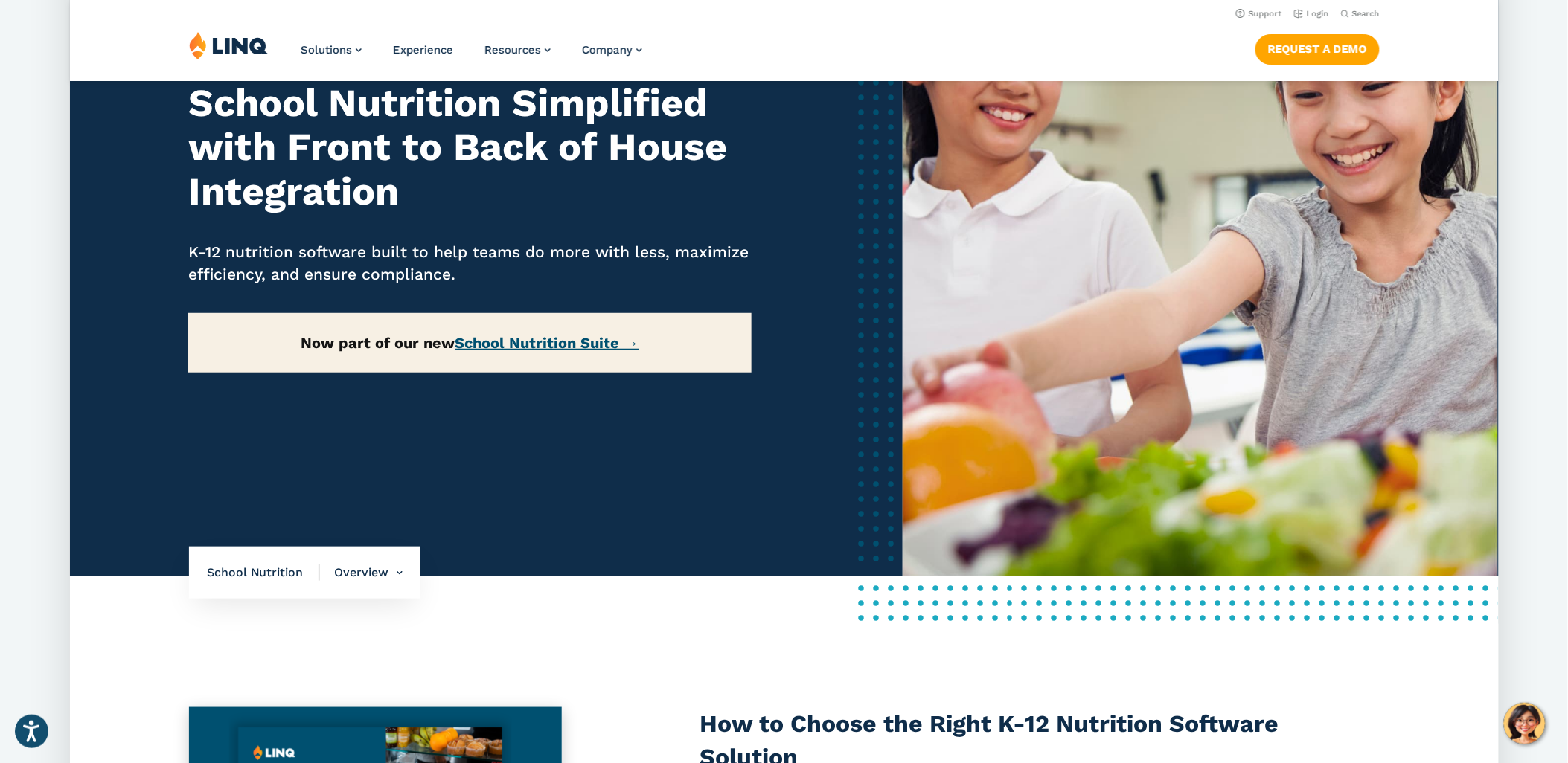
scroll to position [166, 0]
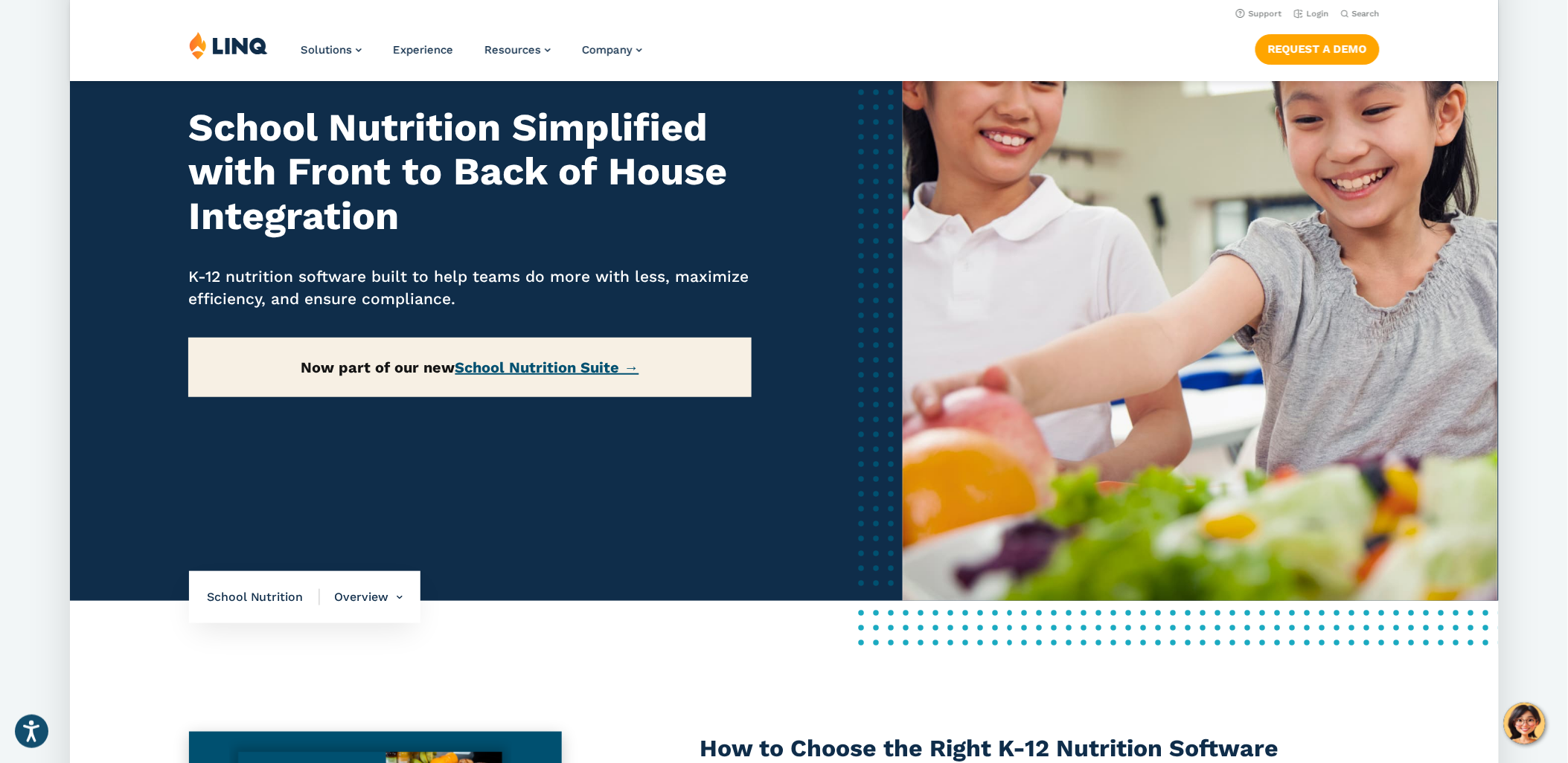
click at [547, 362] on link "School Nutrition Suite →" at bounding box center [547, 367] width 184 height 18
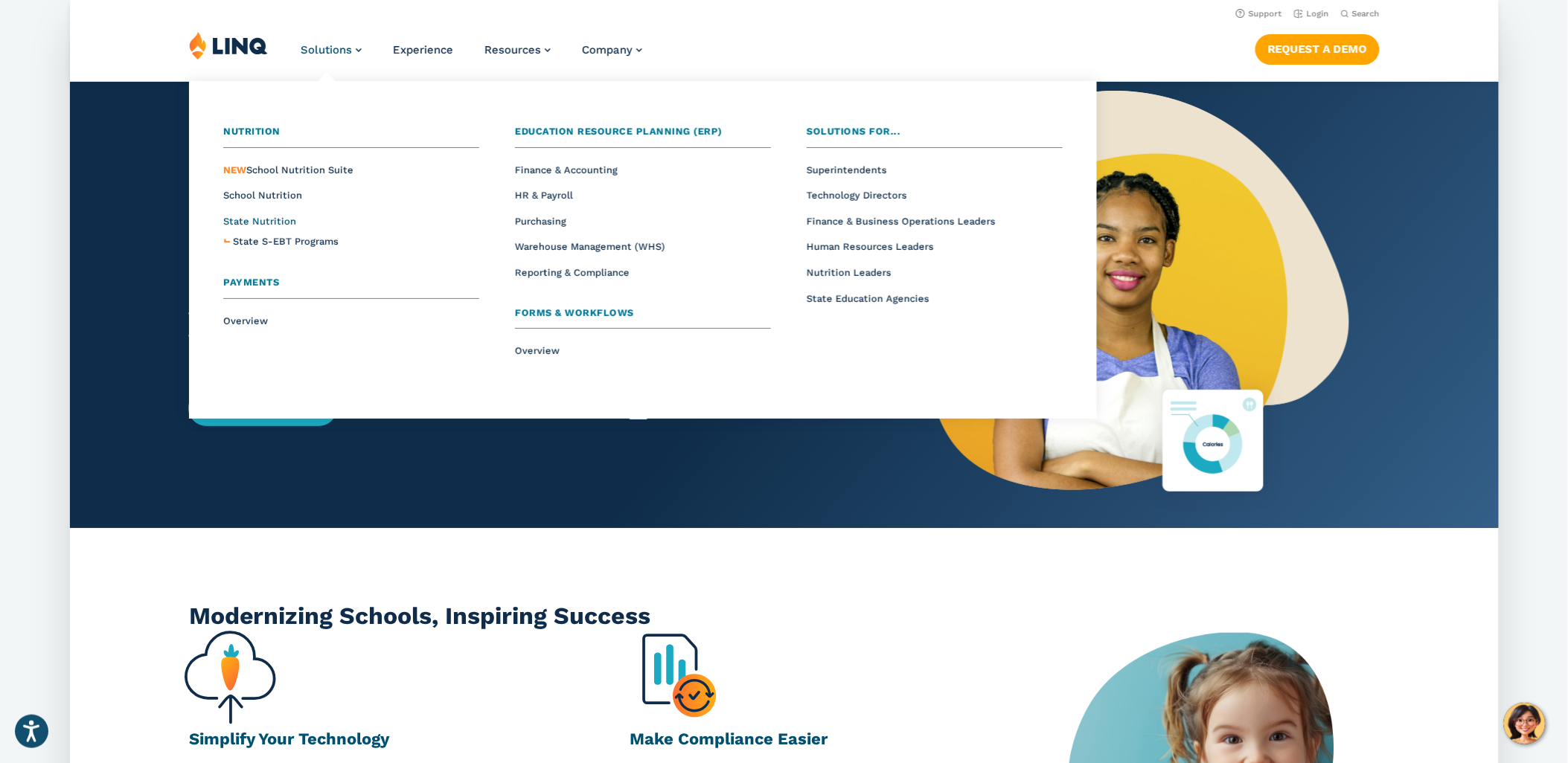
click at [282, 225] on span "State Nutrition" at bounding box center [260, 221] width 73 height 11
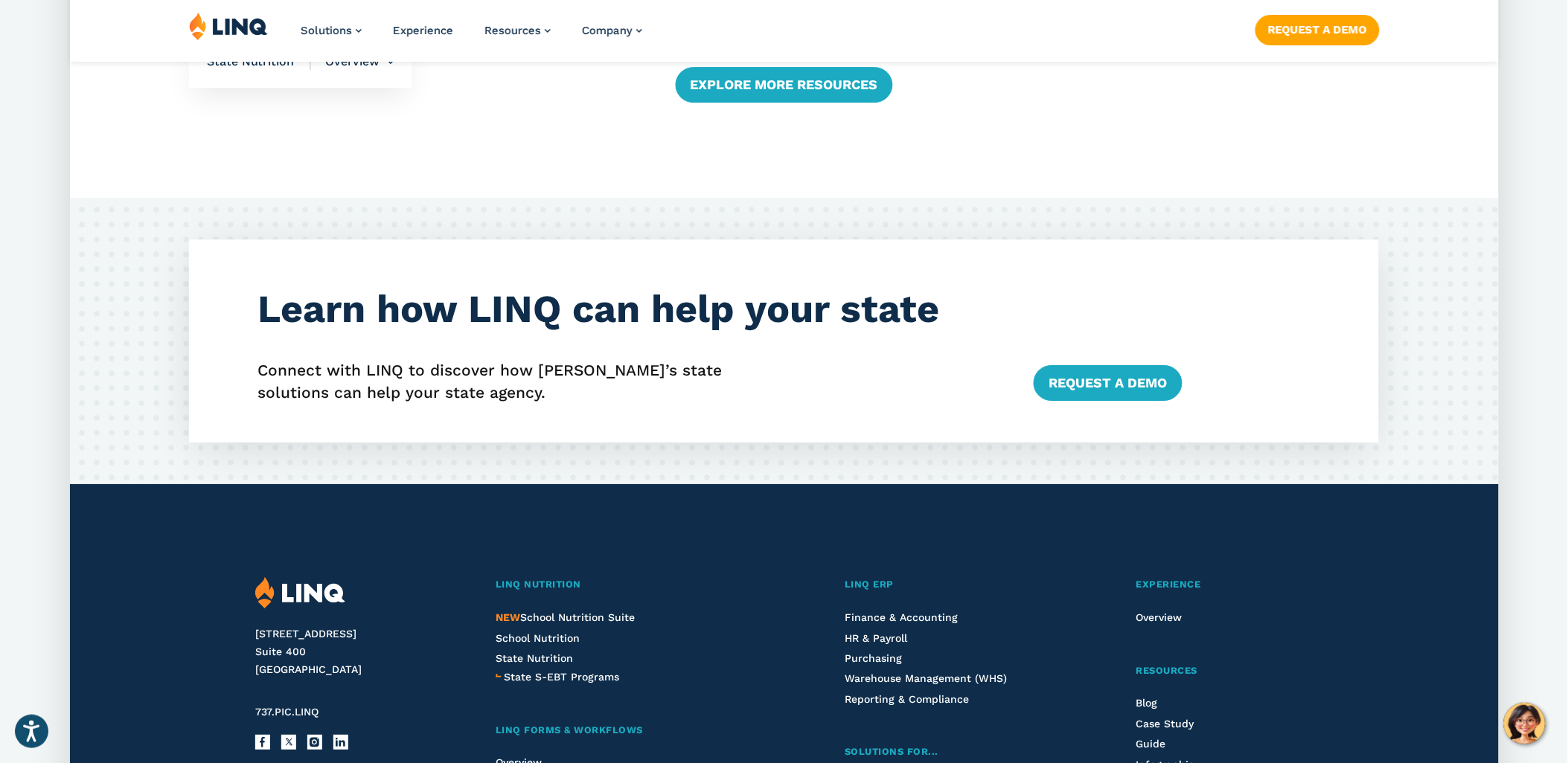
scroll to position [3720, 0]
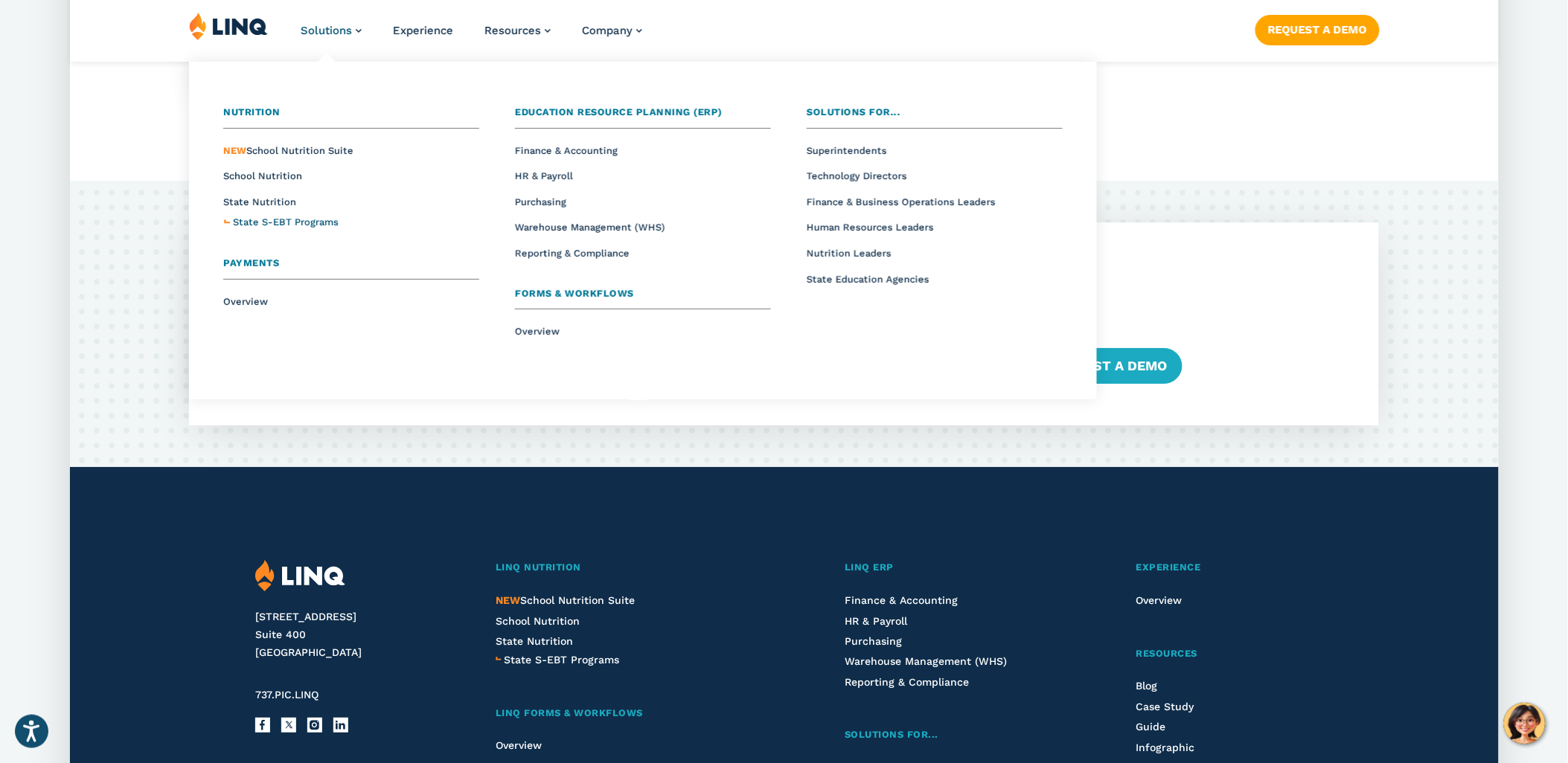
click at [255, 218] on span "State S-EBT Programs" at bounding box center [286, 222] width 106 height 11
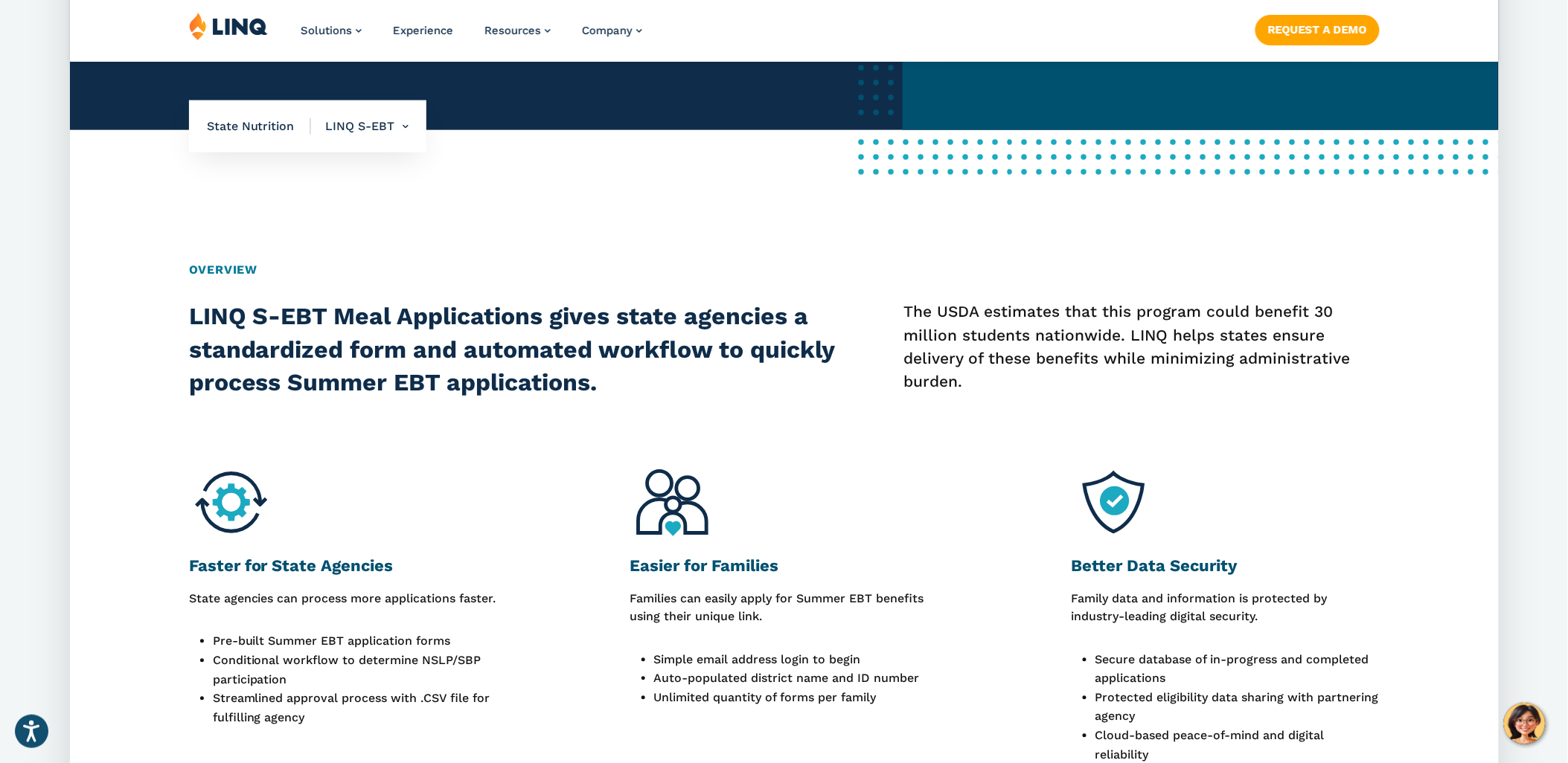
scroll to position [660, 0]
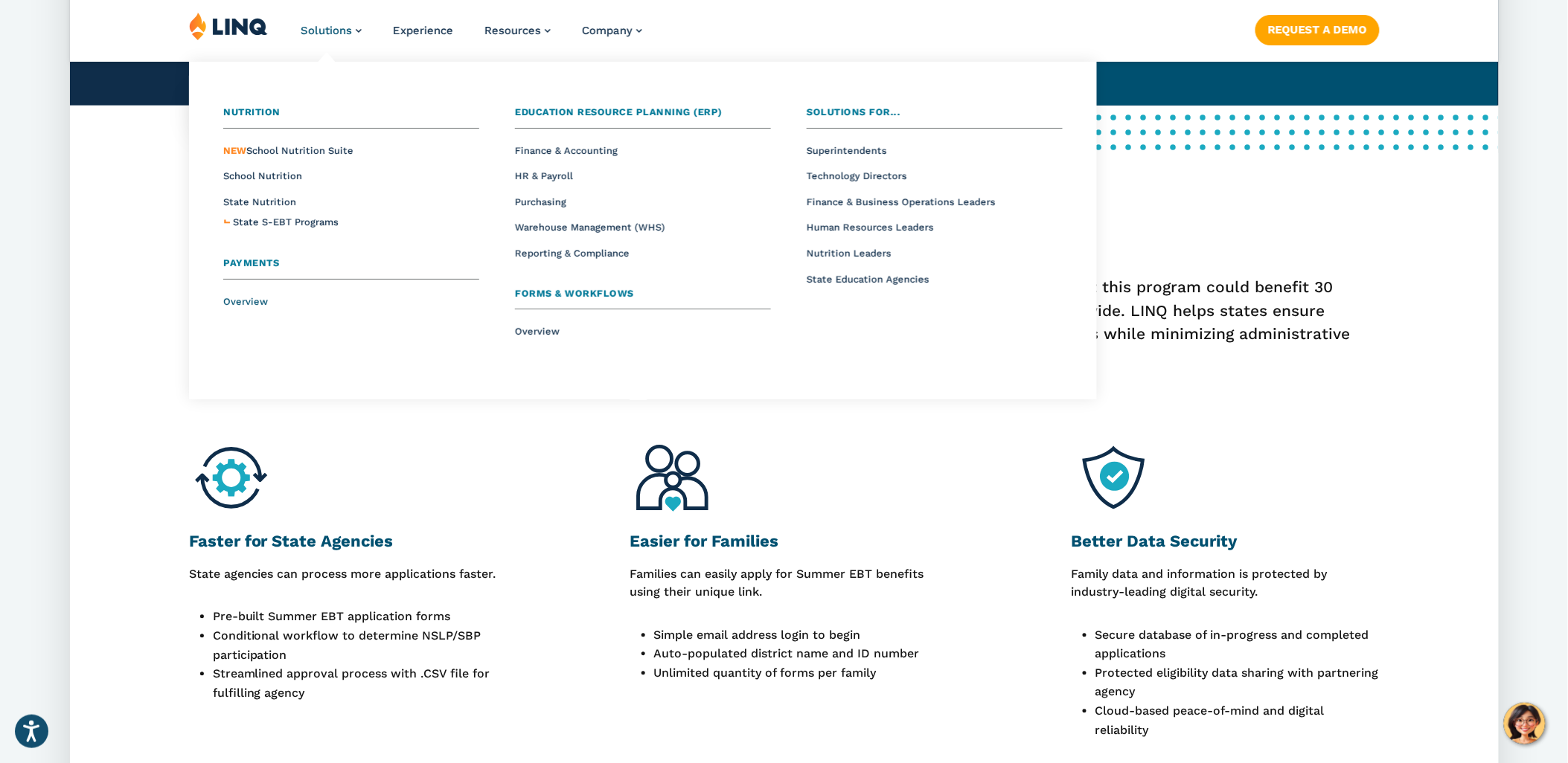
click at [261, 297] on span "Overview" at bounding box center [245, 301] width 45 height 11
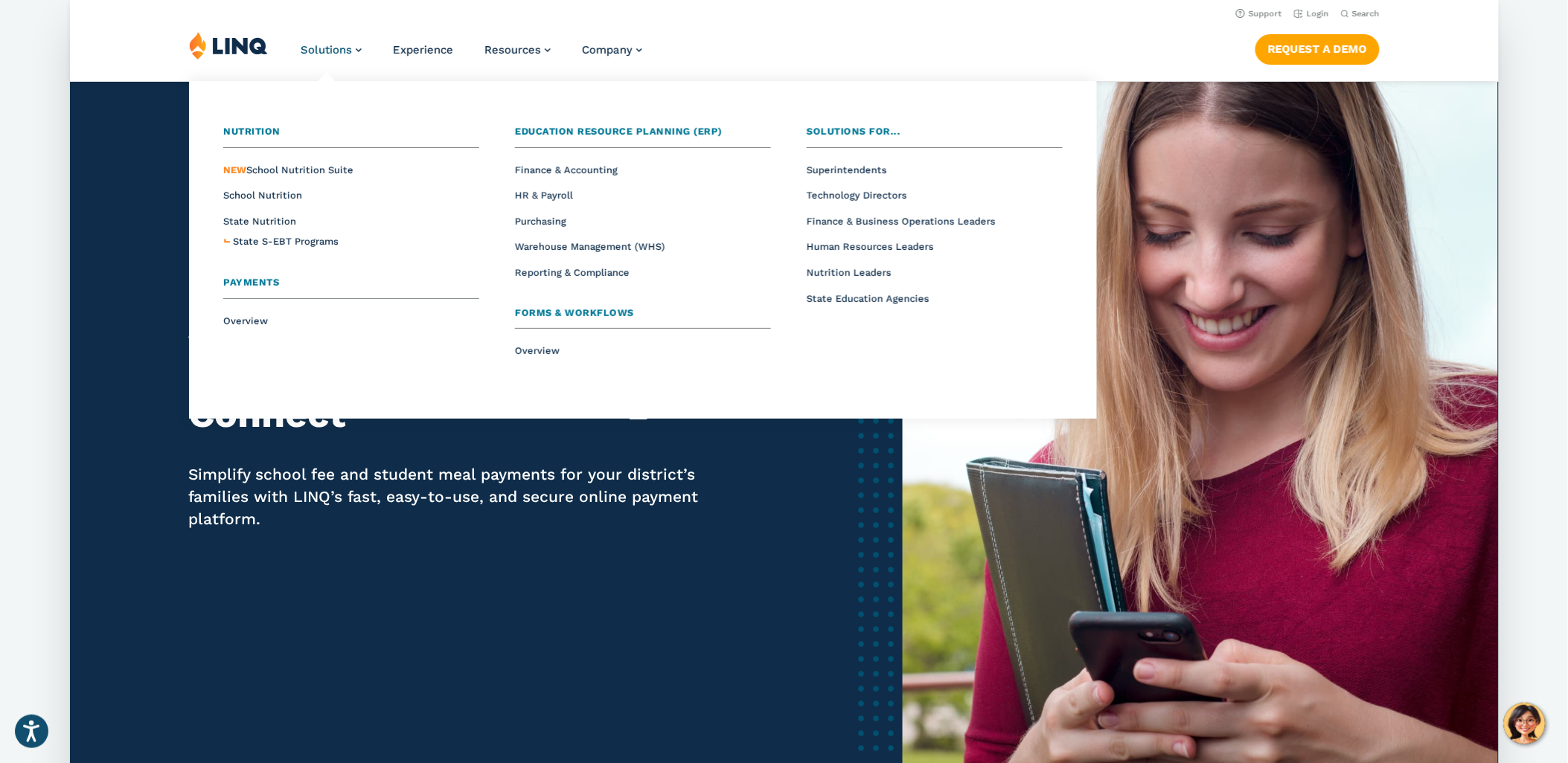
click at [237, 276] on span "Payments" at bounding box center [251, 282] width 55 height 11
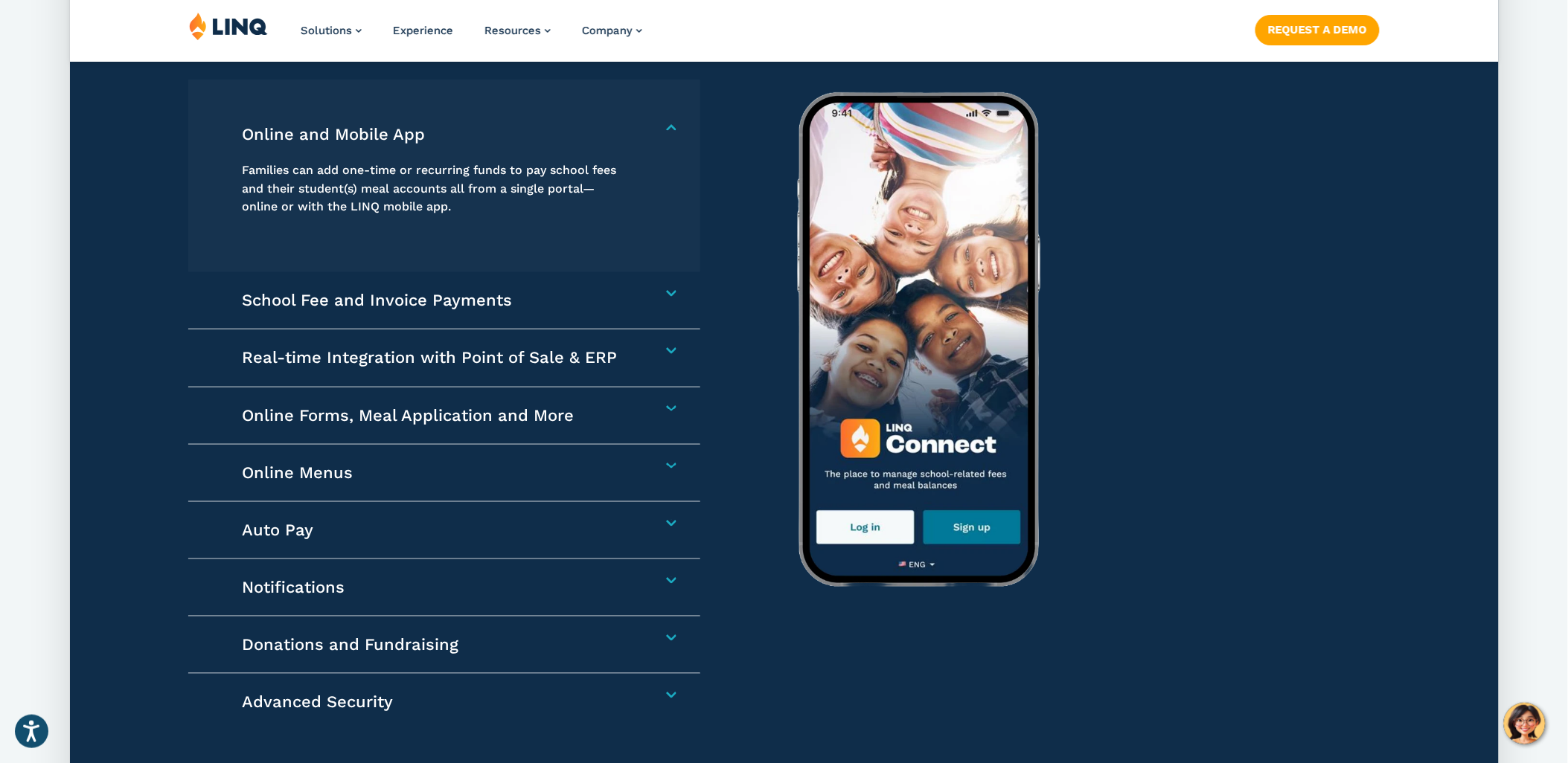
scroll to position [2314, 0]
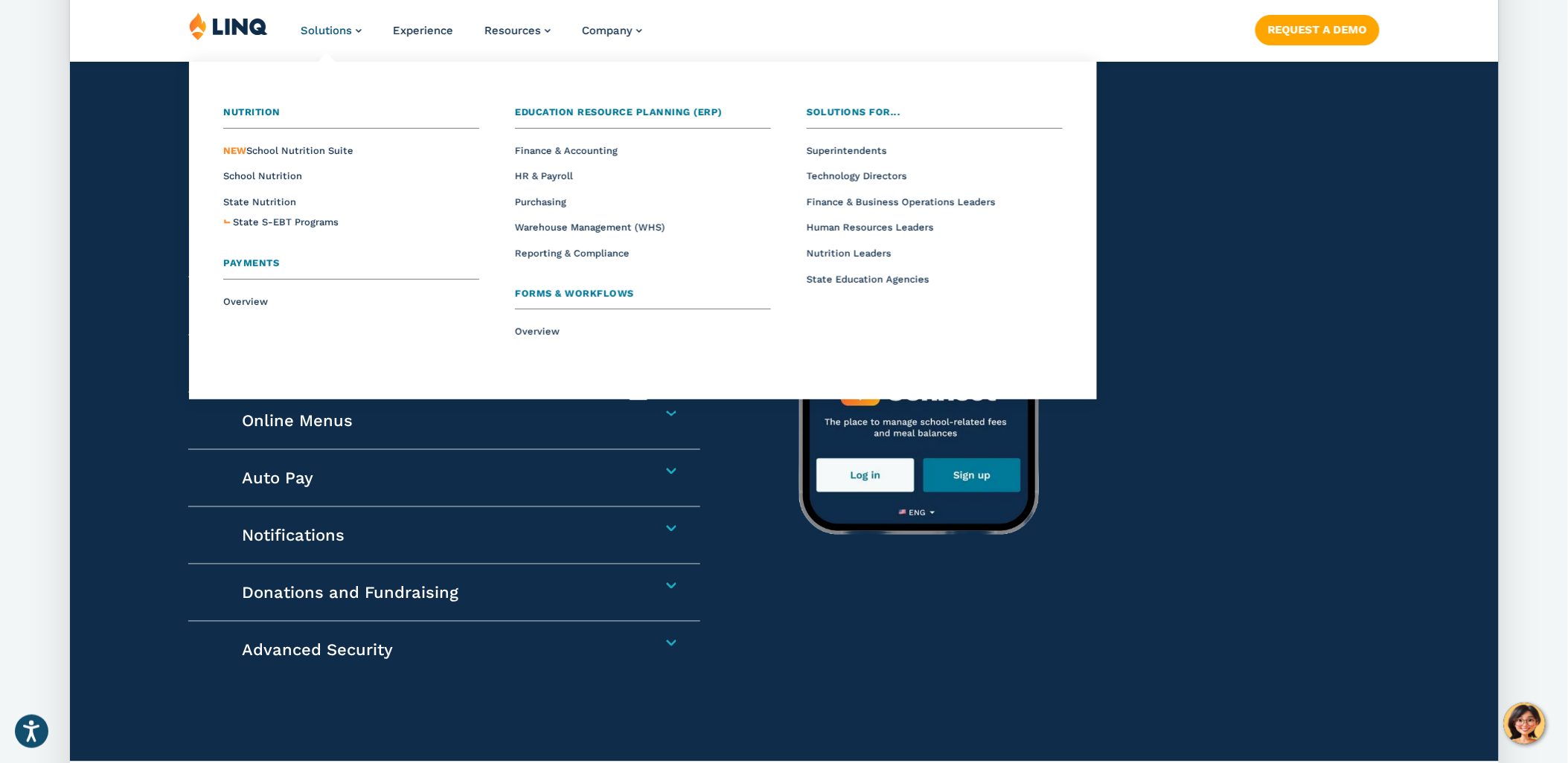
click at [594, 113] on span "Education Resource Planning (ERP)" at bounding box center [619, 112] width 208 height 11
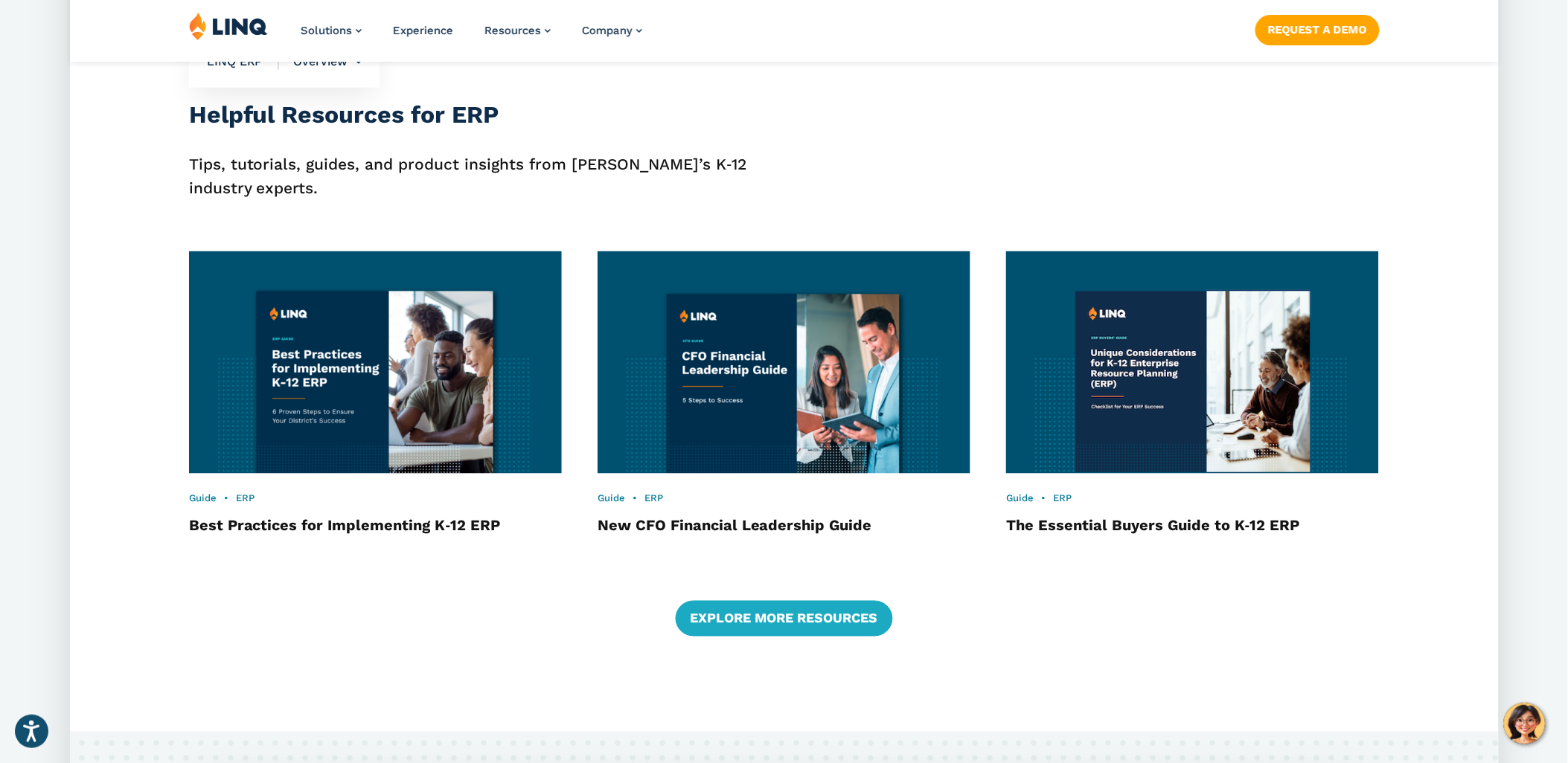
scroll to position [2562, 0]
